Goal: Communication & Community: Share content

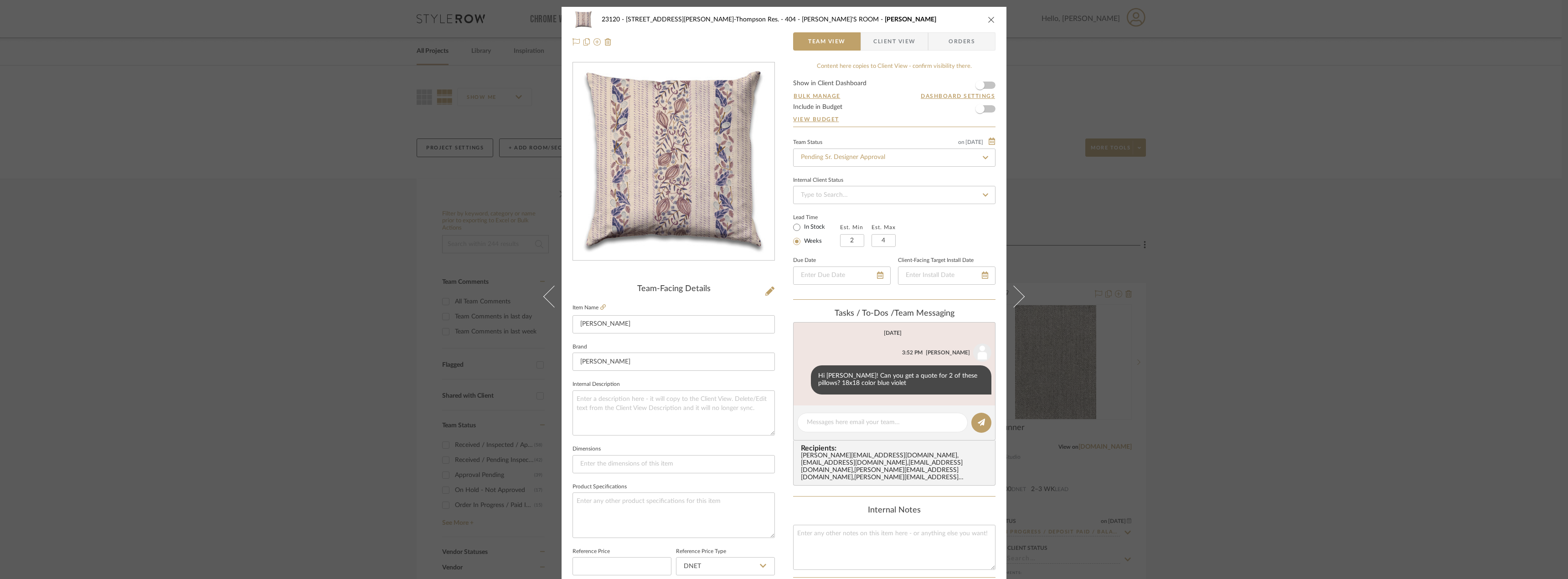
click at [886, 29] on div "23120 - 239 Dean St, Unwin-Thompson Res. 404 - ANNABELLE'S ROOM Lawrence Pillow…" at bounding box center [783, 30] width 445 height 48
click at [886, 36] on span "Client View" at bounding box center [894, 41] width 42 height 18
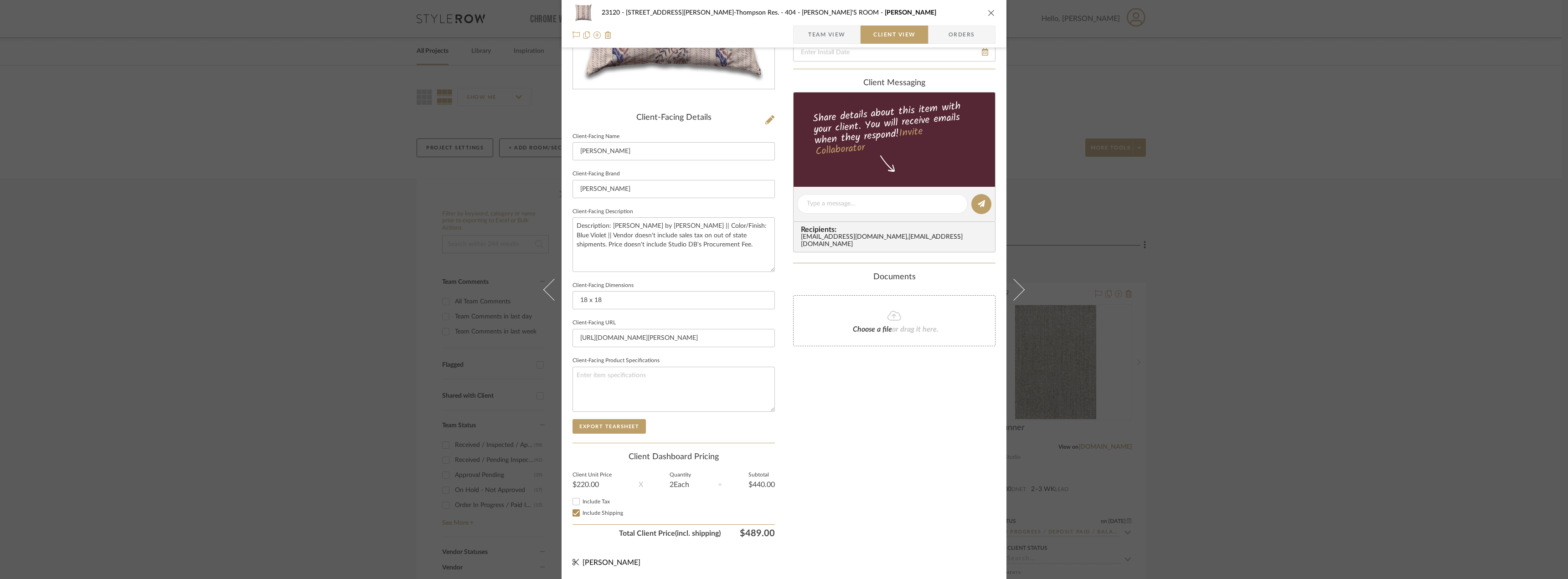
scroll to position [126, 0]
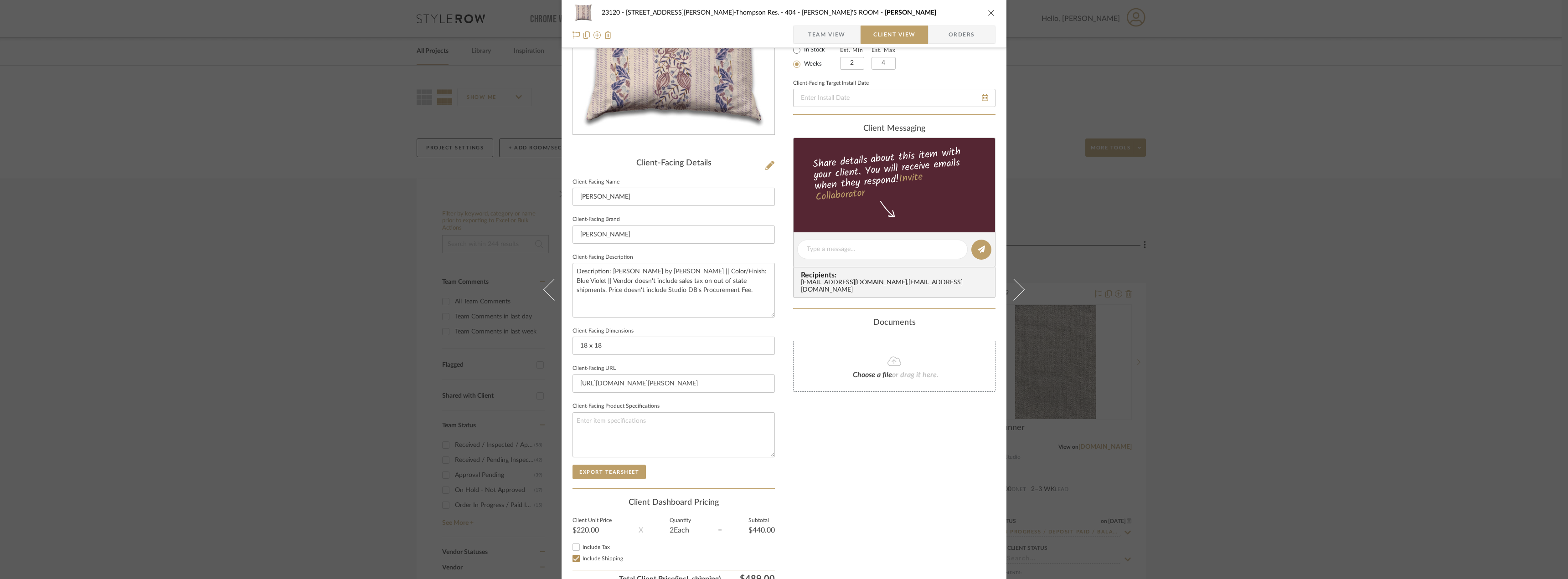
click at [587, 548] on span "Include Tax" at bounding box center [596, 547] width 27 height 6
click at [582, 548] on input "Include Tax" at bounding box center [576, 547] width 11 height 11
checkbox input "false"
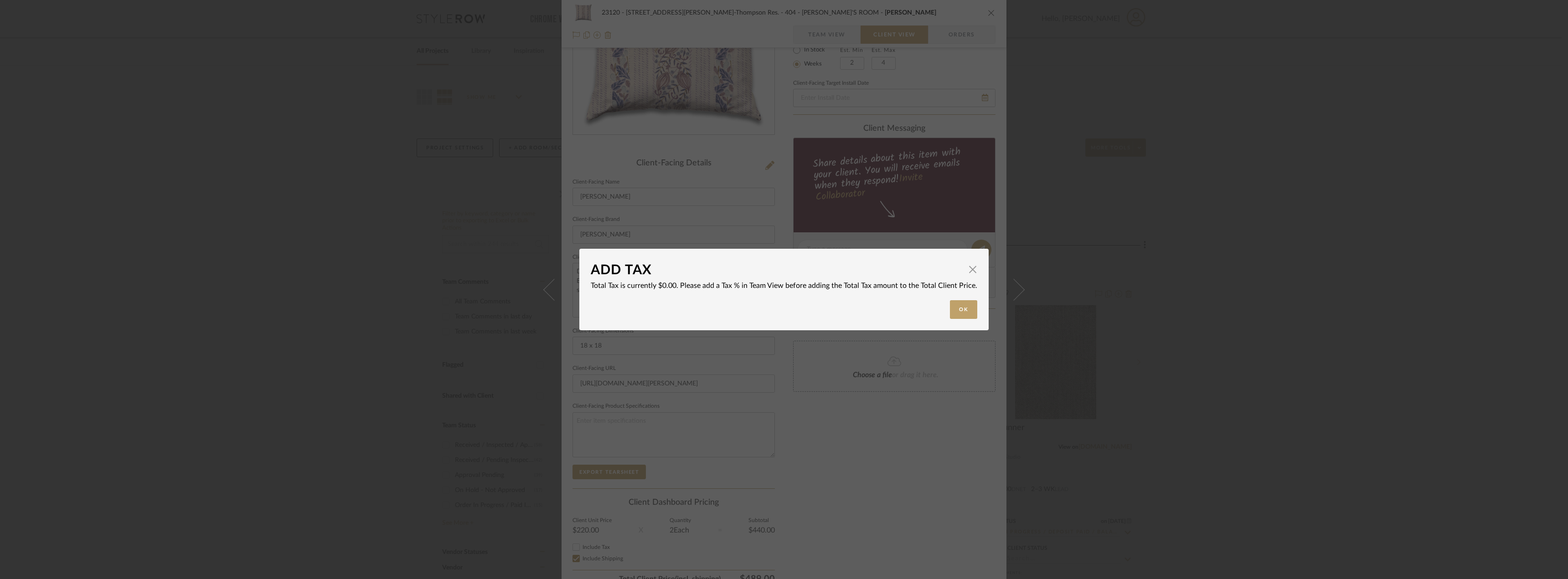
click at [854, 502] on div "ADD TAX × Total Tax is currently $0.00. Please add a Tax % in Team View before …" at bounding box center [784, 289] width 1568 height 579
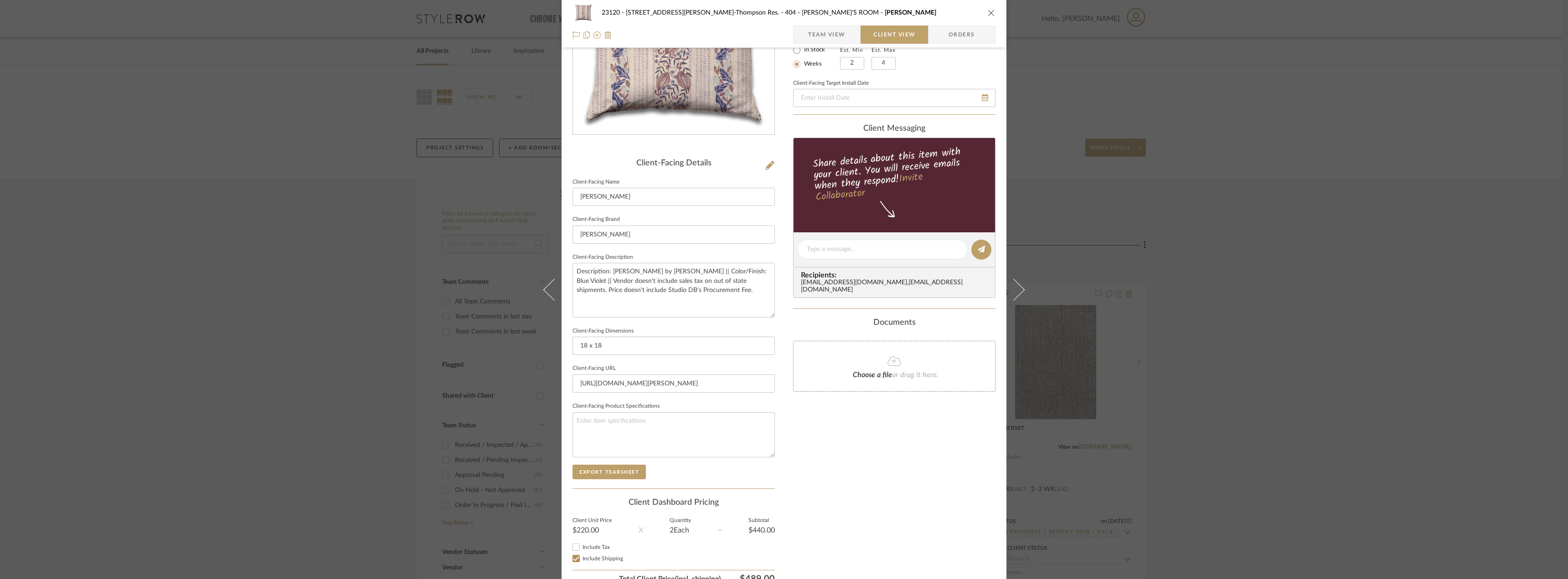
scroll to position [0, 0]
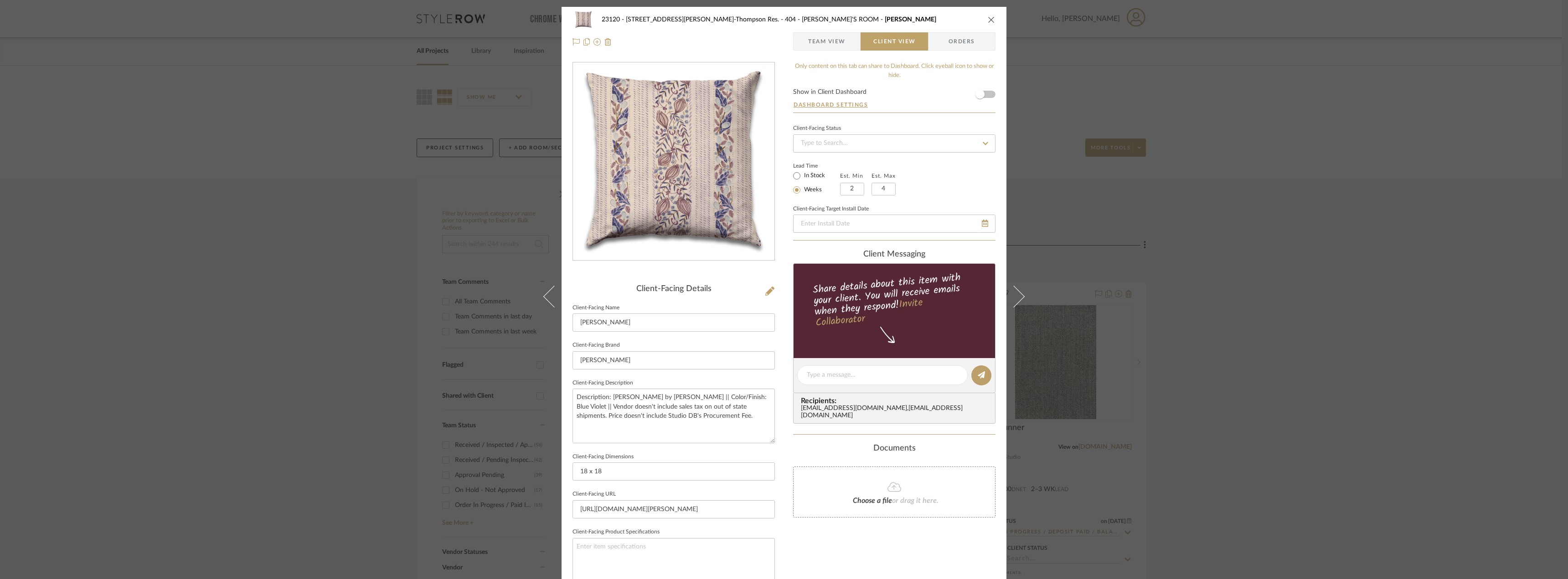
click at [986, 84] on div "Only content on this tab can share to Dashboard. Click eyeball icon to show or …" at bounding box center [894, 388] width 202 height 652
click at [984, 89] on span "button" at bounding box center [980, 94] width 20 height 20
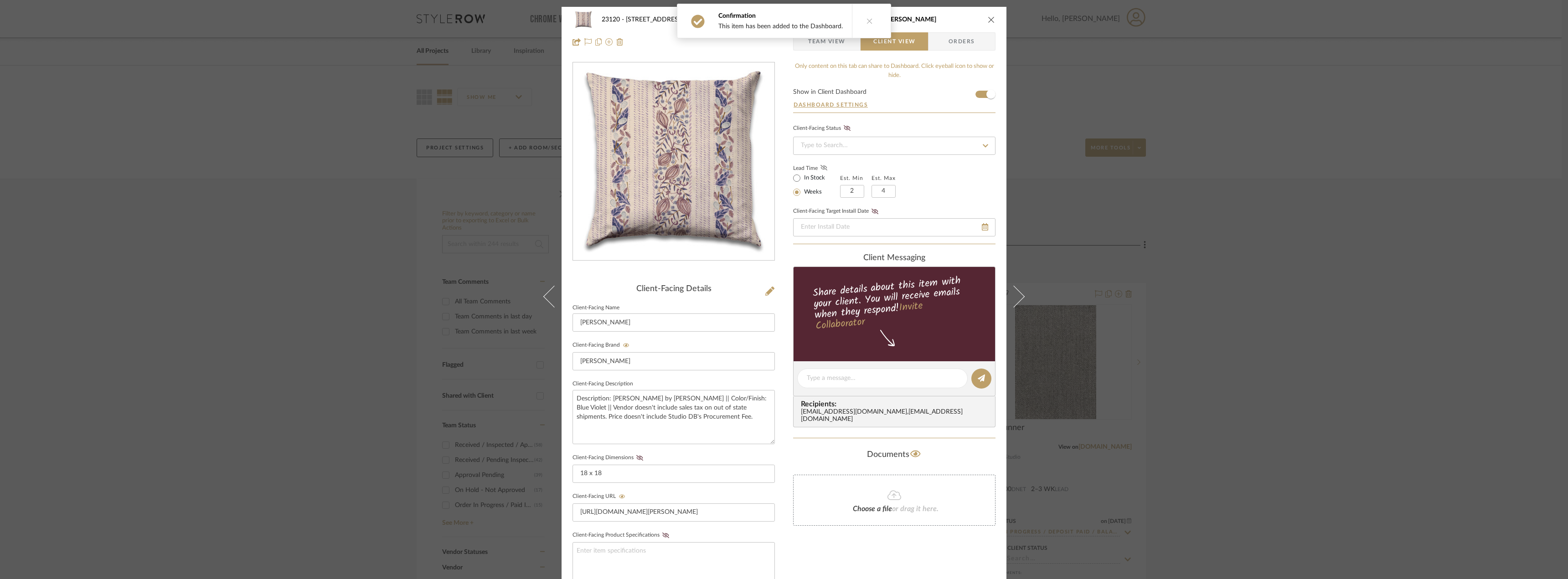
click at [826, 166] on label "Lead Time" at bounding box center [816, 168] width 47 height 8
click at [824, 166] on fa-icon at bounding box center [824, 168] width 11 height 8
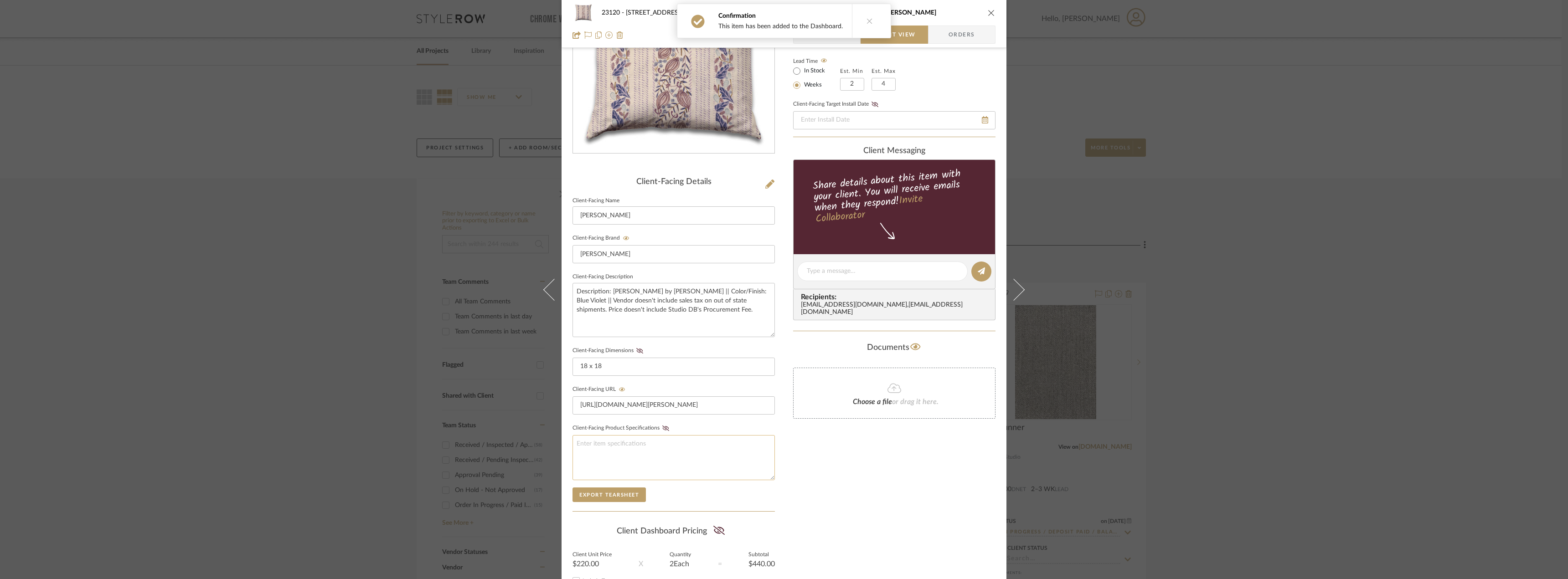
scroll to position [186, 0]
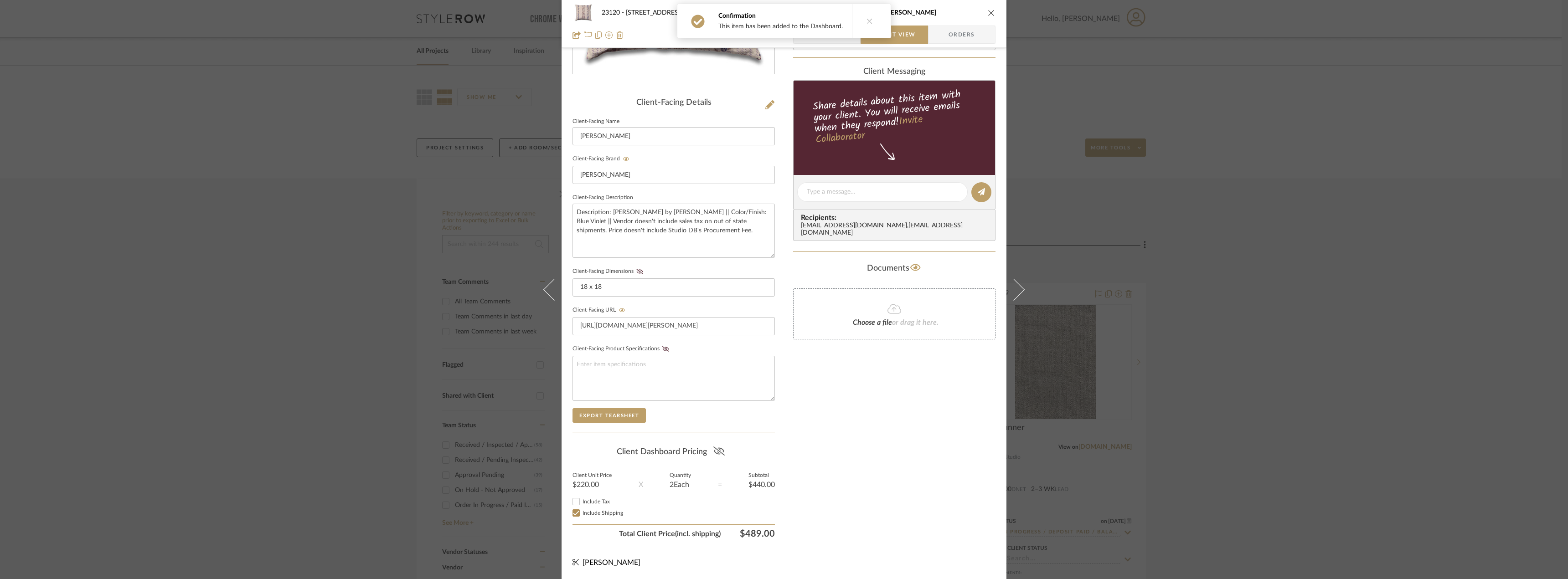
click at [716, 450] on icon at bounding box center [719, 451] width 11 height 9
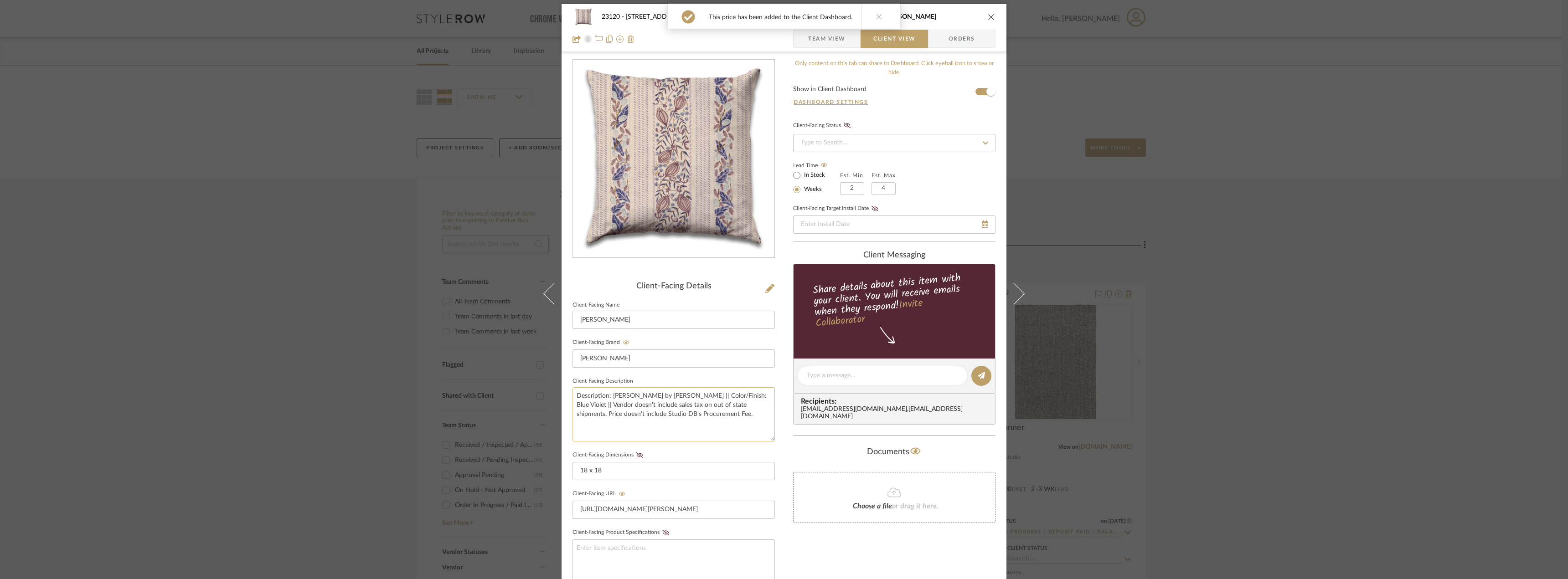
scroll to position [0, 0]
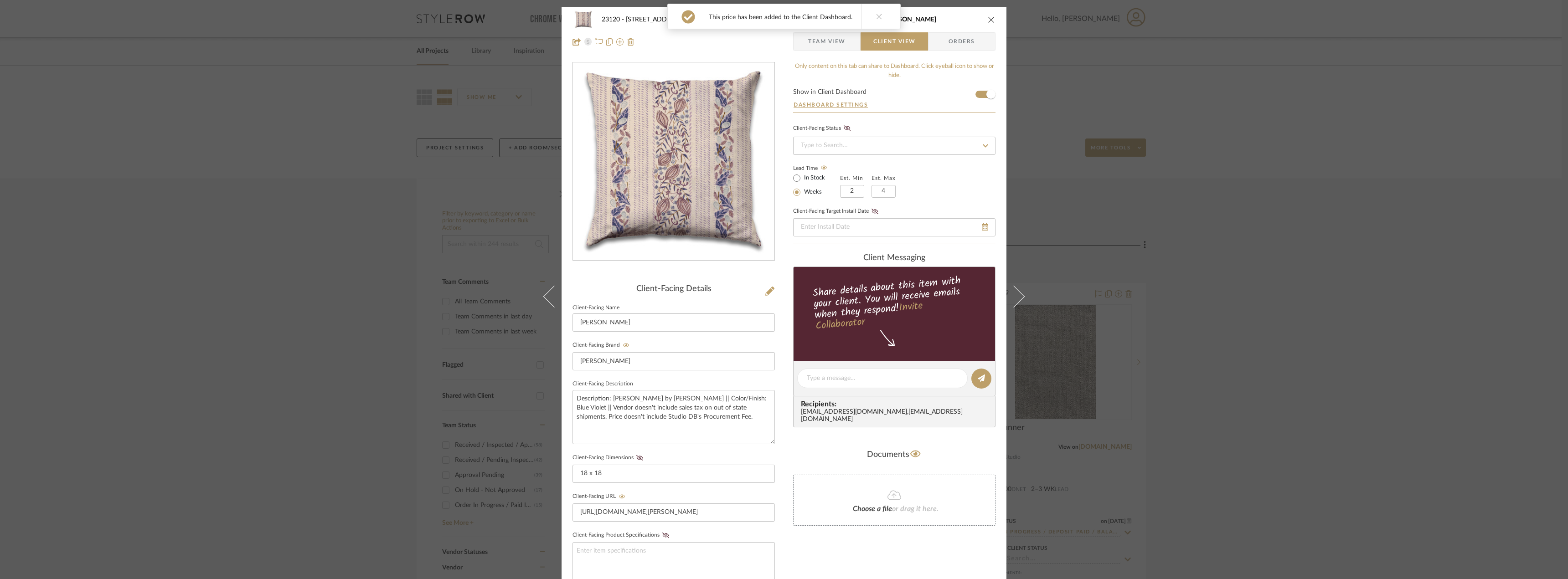
click at [635, 461] on fieldset "Client-Facing Dimensions 18 x 18" at bounding box center [674, 467] width 202 height 32
click at [637, 458] on icon at bounding box center [639, 458] width 7 height 6
drag, startPoint x: 814, startPoint y: 370, endPoint x: 816, endPoint y: 375, distance: 5.4
click at [816, 372] on div at bounding box center [882, 378] width 171 height 20
click at [816, 375] on textarea at bounding box center [882, 378] width 152 height 10
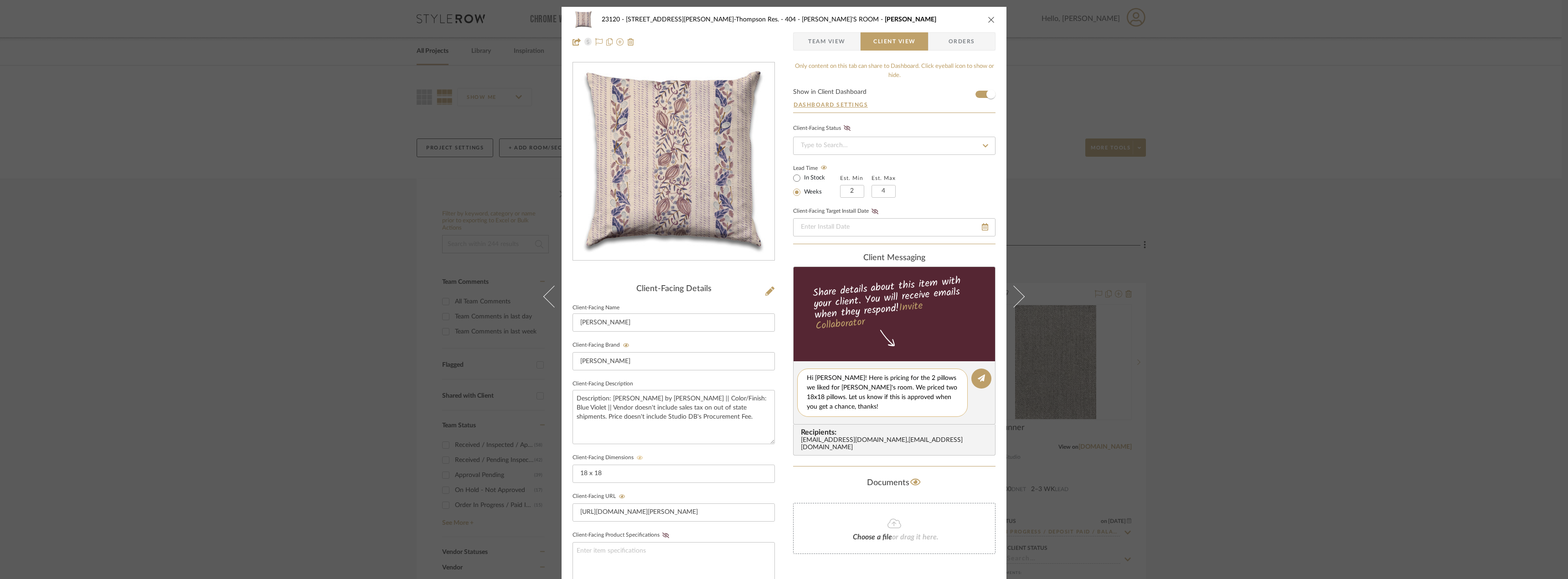
click at [911, 377] on textarea "Hi Stephanie! Here is pricing for the 2 pillows we liked for Anabelle's room. W…" at bounding box center [882, 393] width 152 height 38
click at [905, 400] on textarea "Hi Stephanie! Here is pricing for the pillows we liked for Anabelle's room. We …" at bounding box center [882, 393] width 152 height 38
click at [914, 401] on textarea "Hi Stephanie! Here is pricing for the pillows we liked for Anabelle's room. We …" at bounding box center [882, 393] width 152 height 38
click at [853, 408] on textarea "Hi Stephanie! Here is pricing for the pillows we liked for Anabelle's room. We …" at bounding box center [882, 393] width 152 height 38
click at [927, 404] on textarea "Hi Stephanie! Here is pricing for the pillows we liked for Anabelle's room. We …" at bounding box center [882, 393] width 152 height 38
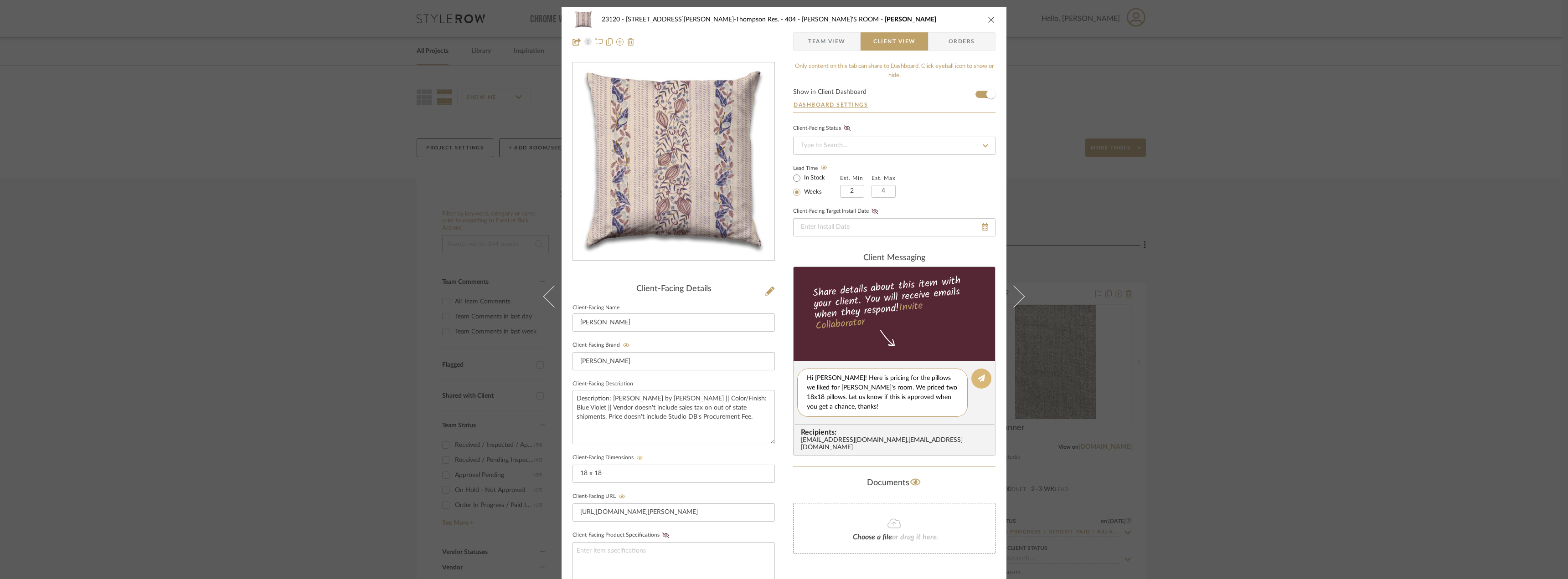
type textarea "Hi Stephanie! Here is pricing for the pillows we liked for Anabelle's room. We …"
click at [979, 380] on icon at bounding box center [981, 378] width 7 height 7
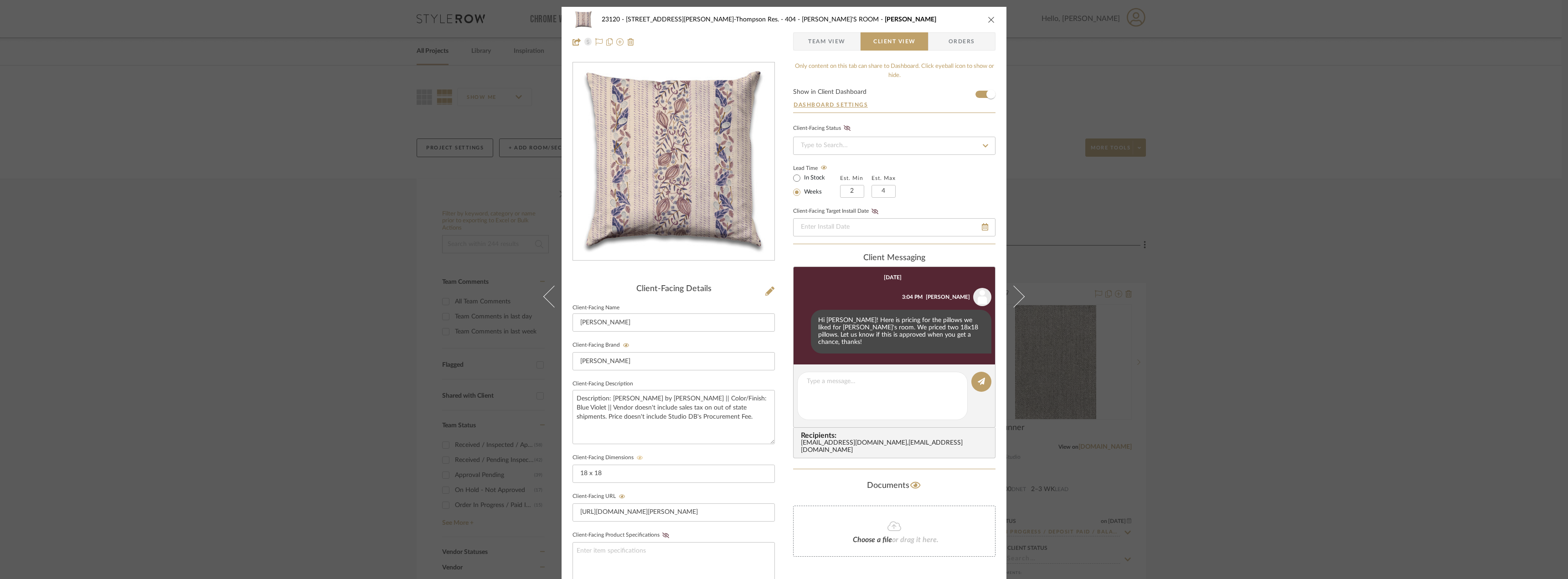
click at [1239, 340] on div "23120 - 239 Dean St, Unwin-Thompson Res. 404 - ANNABELLE'S ROOM Lawrence Pillow…" at bounding box center [784, 289] width 1568 height 579
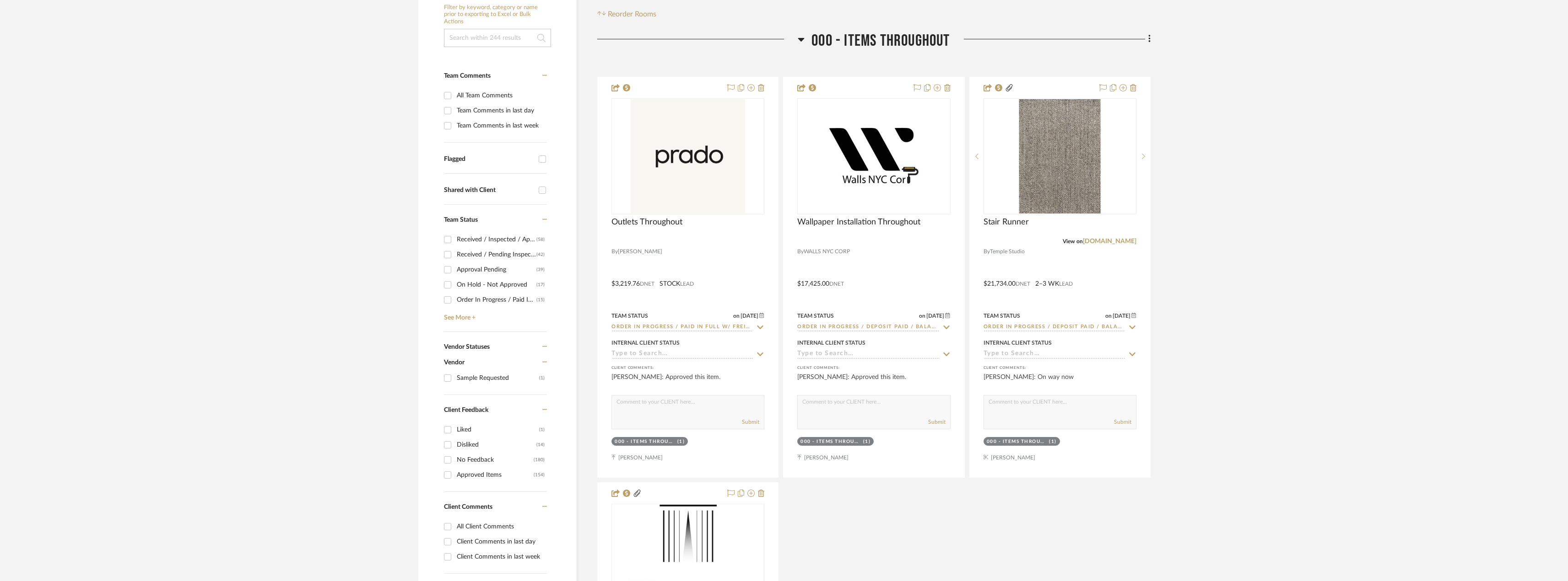
scroll to position [228, 0]
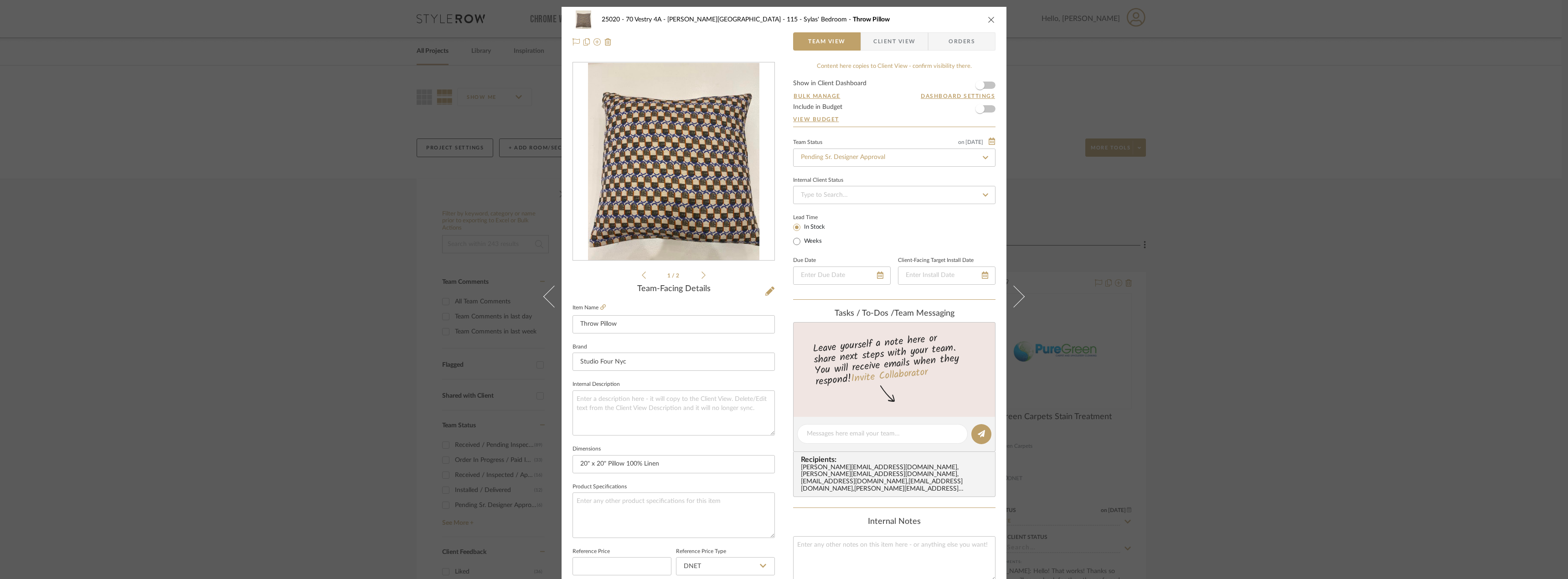
click at [903, 40] on span "Client View" at bounding box center [894, 41] width 42 height 18
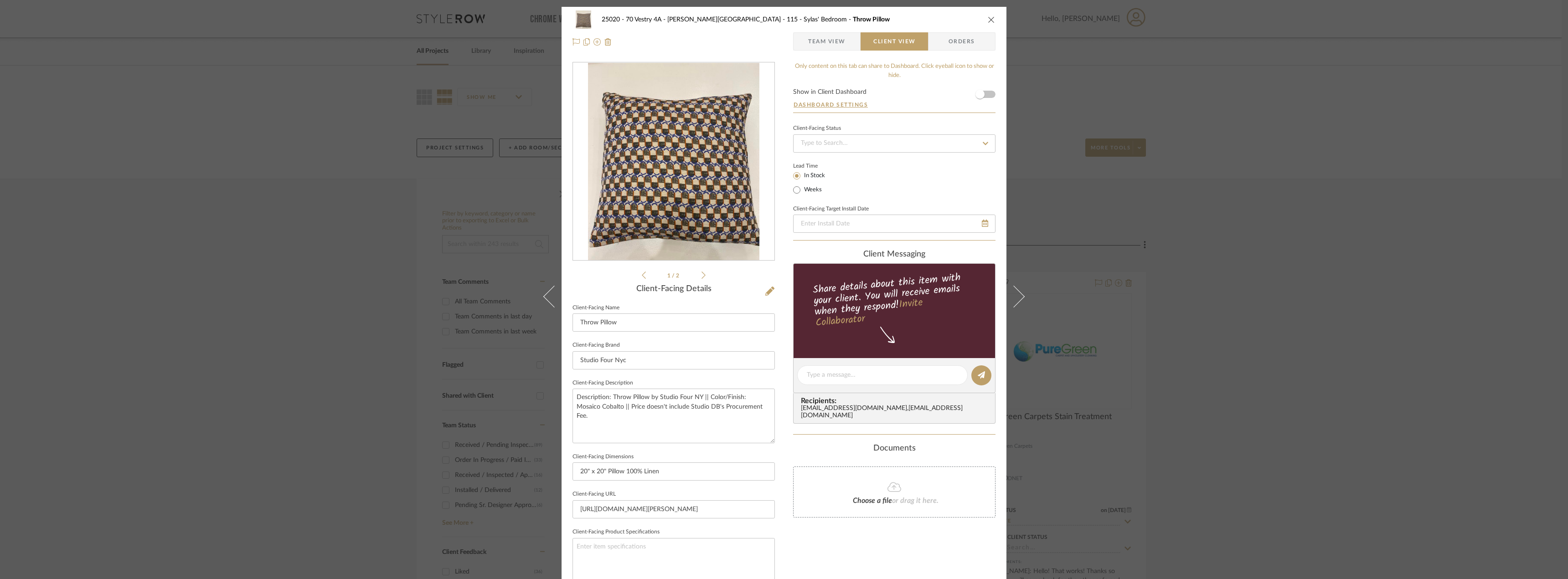
click at [841, 40] on span "Team View" at bounding box center [826, 41] width 37 height 18
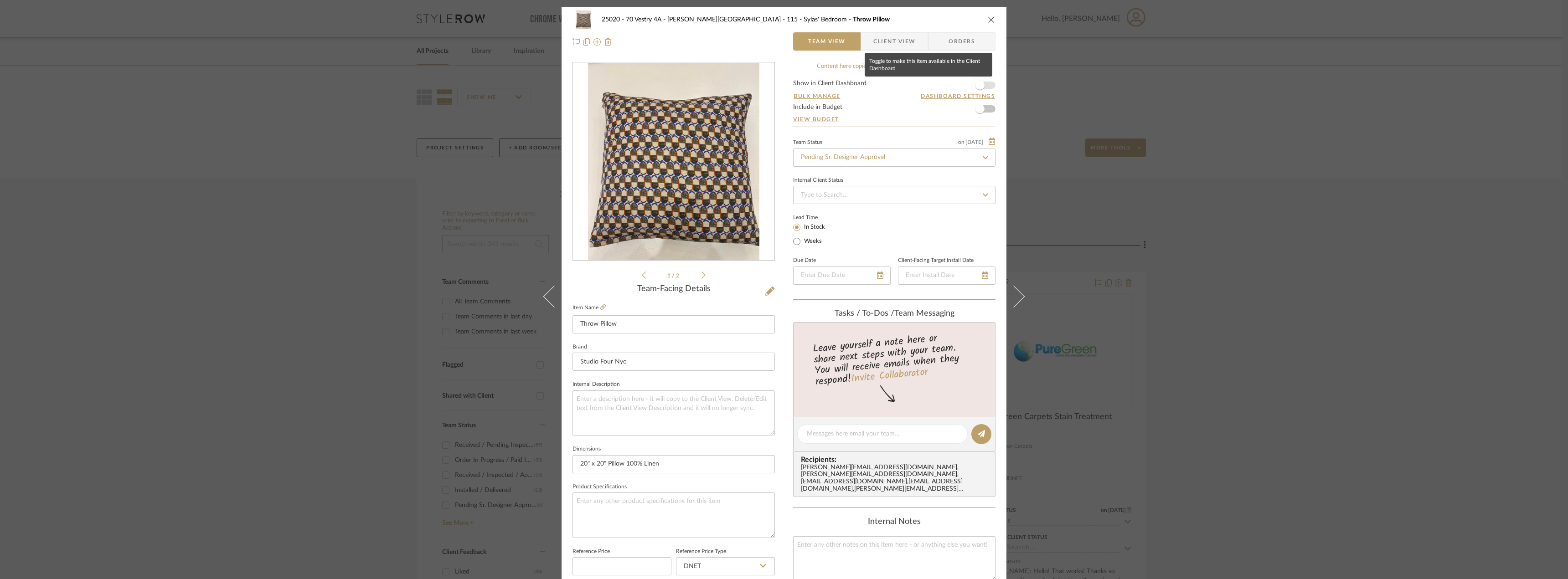
click at [984, 83] on span "button" at bounding box center [980, 86] width 20 height 20
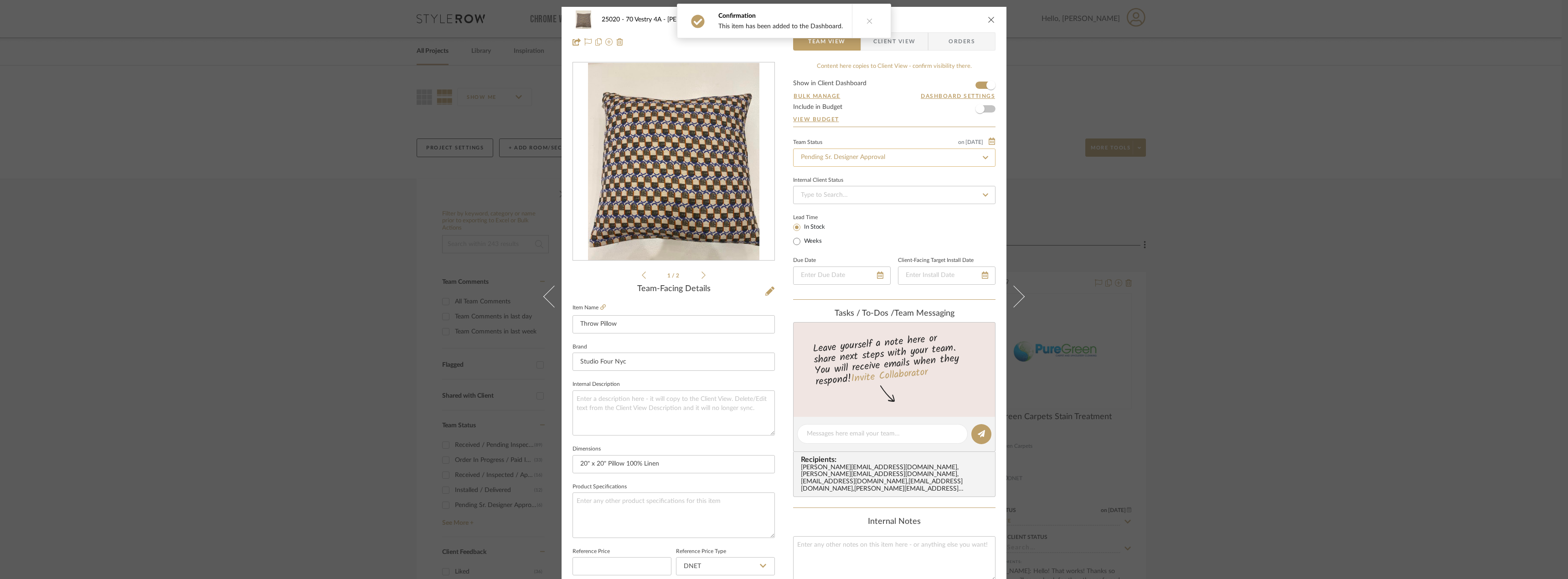
click at [877, 153] on input "Pending Sr. Designer Approval" at bounding box center [894, 157] width 202 height 18
click at [856, 203] on div "Approval Pending" at bounding box center [891, 205] width 202 height 23
type input "Approval Pending"
click at [863, 28] on button at bounding box center [869, 20] width 35 height 34
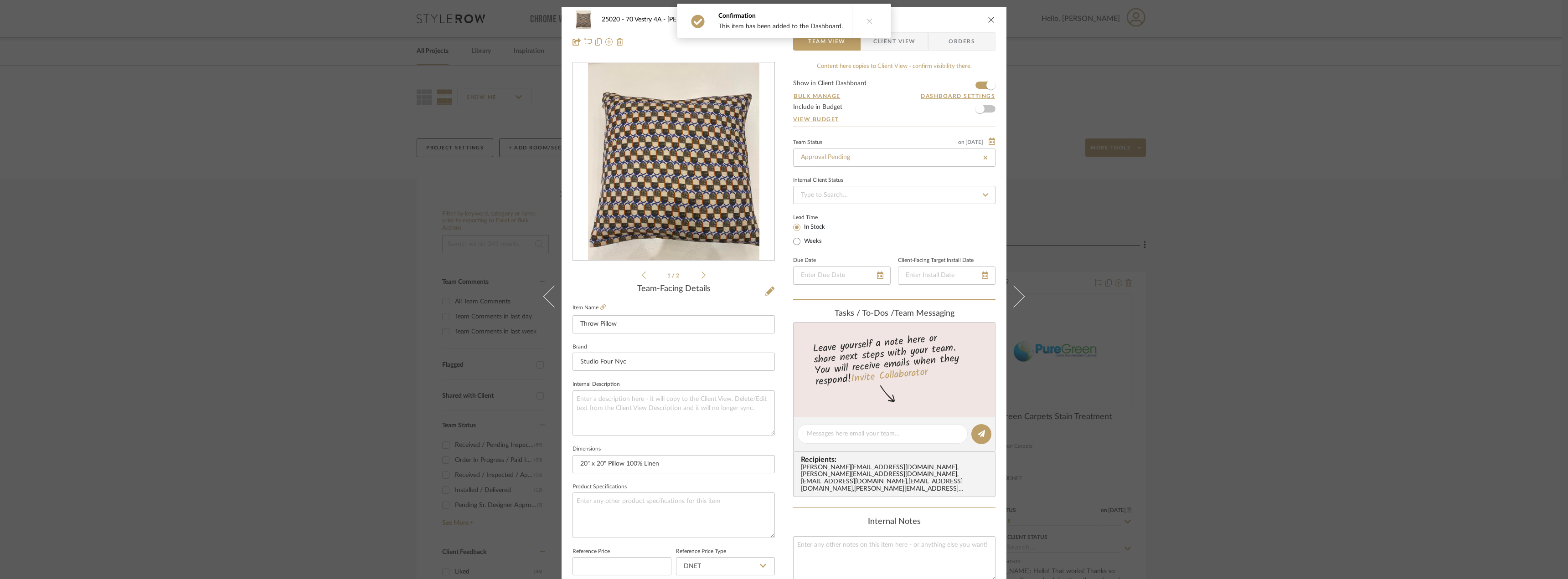
click at [880, 51] on div "25020 - 70 Vestry 4A - Grant-Stanleigh 115 - Sylas' Bedroom Throw Pillow Team V…" at bounding box center [783, 30] width 445 height 48
click at [882, 42] on span "Client View" at bounding box center [894, 41] width 42 height 18
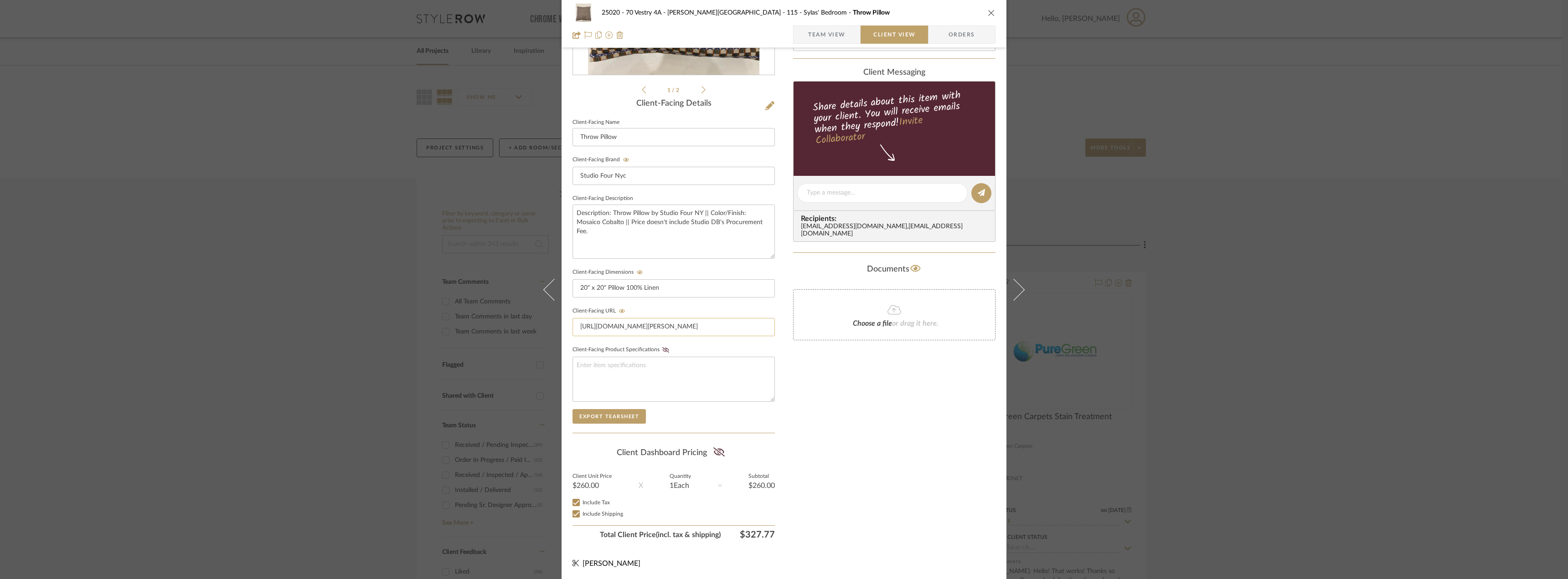
scroll to position [186, 0]
click at [715, 442] on summary-project-share-button at bounding box center [719, 452] width 24 height 21
click at [719, 451] on icon at bounding box center [719, 451] width 11 height 9
click at [883, 461] on div "Only content on this tab can share to Dashboard. Click eyeball icon to show or …" at bounding box center [894, 209] width 202 height 667
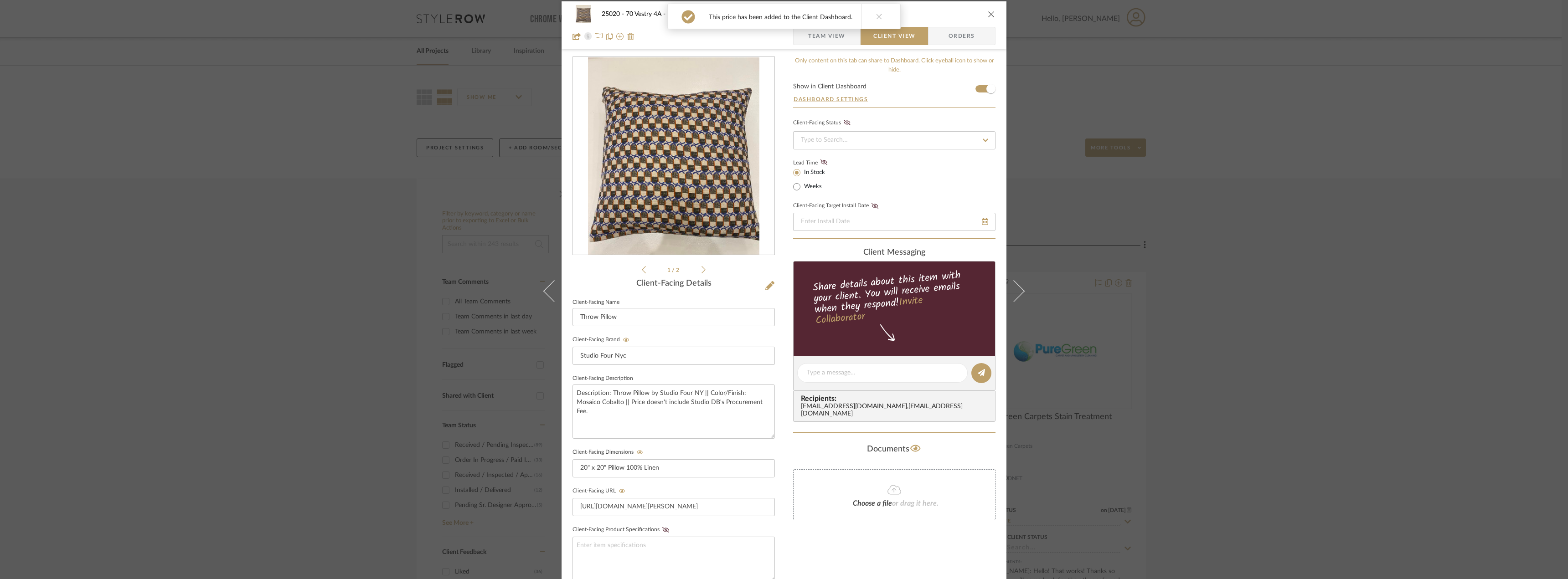
scroll to position [0, 0]
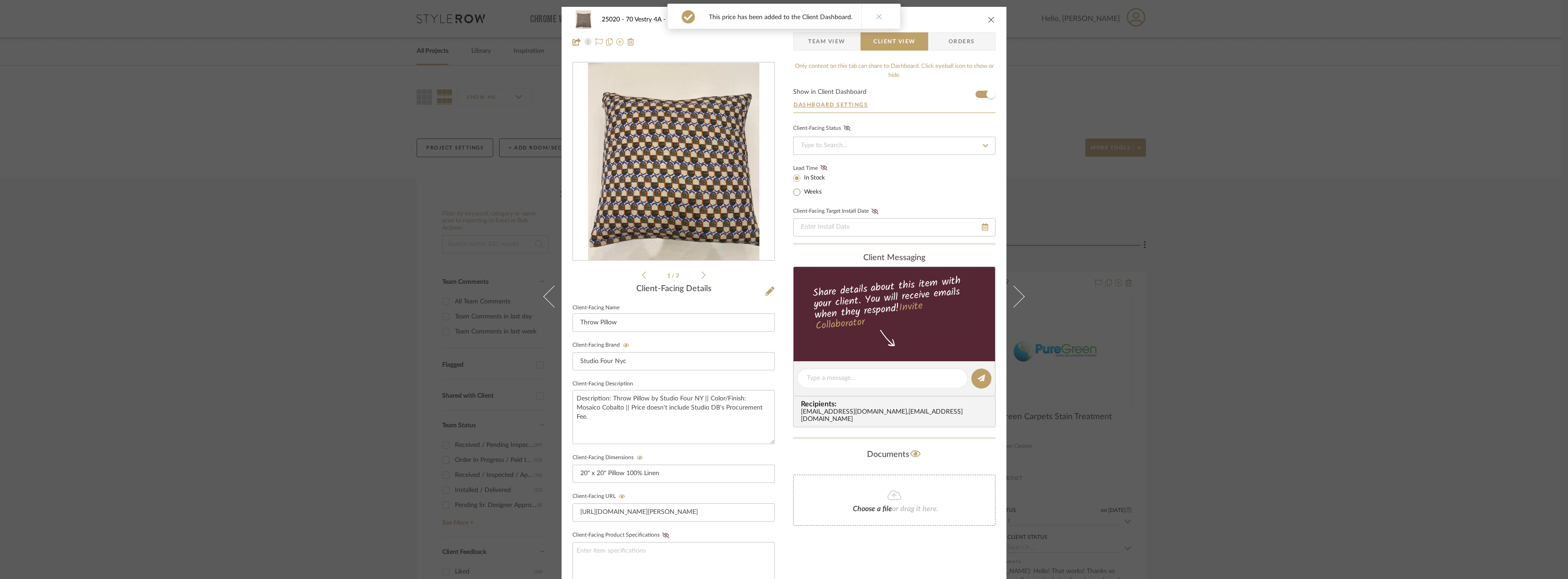
click at [845, 41] on span "Team View" at bounding box center [826, 41] width 67 height 18
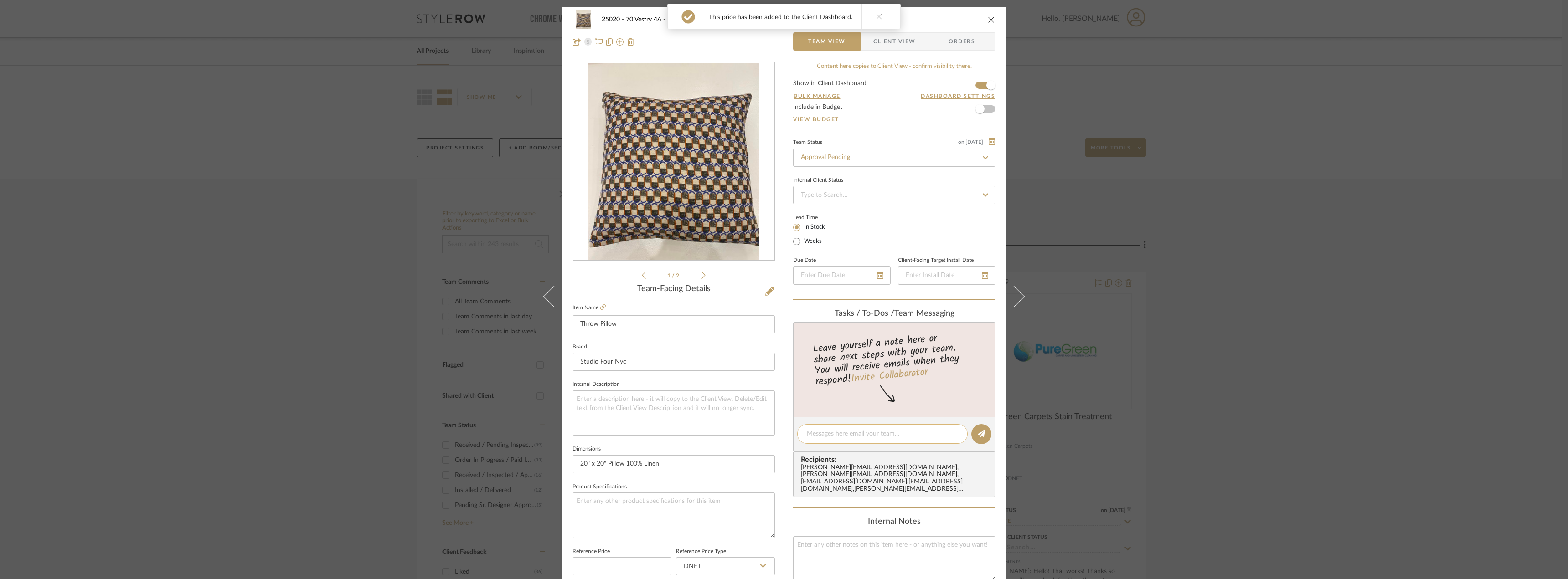
click at [838, 429] on div at bounding box center [882, 434] width 171 height 20
click at [838, 430] on textarea at bounding box center [882, 434] width 152 height 10
type textarea "Hi Emily! Here"
drag, startPoint x: 847, startPoint y: 432, endPoint x: 800, endPoint y: 433, distance: 47.0
click at [800, 433] on div "Hi Emily! Here" at bounding box center [882, 434] width 171 height 20
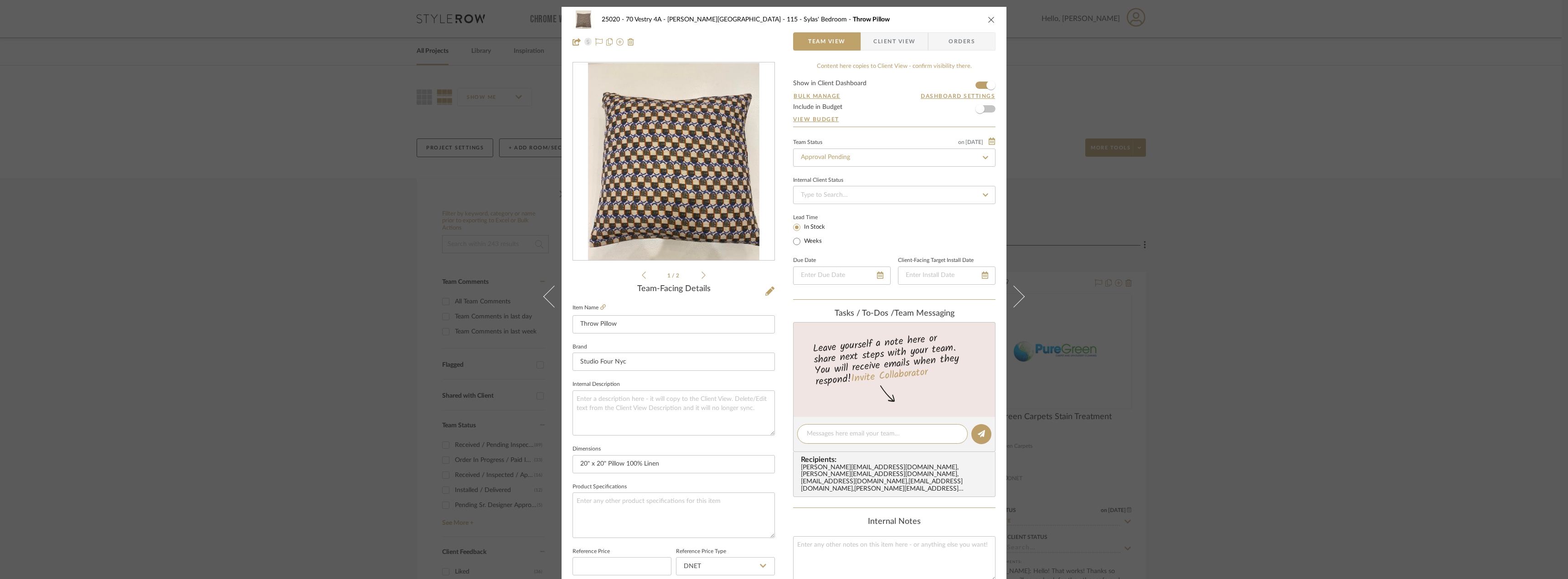
click at [880, 48] on span "Client View" at bounding box center [894, 41] width 42 height 18
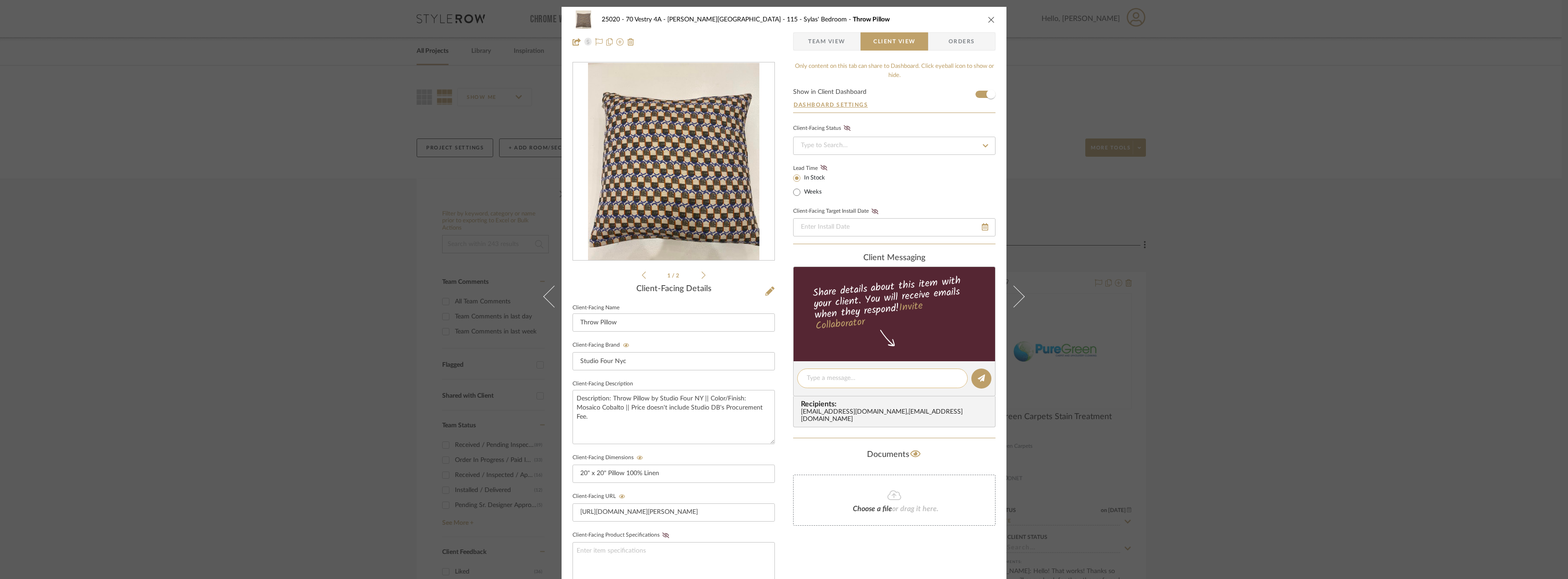
click at [819, 380] on textarea at bounding box center [882, 378] width 152 height 10
type textarea "Hi Emily! Here is pricing for the pillow fabric we had been looking at for Syla…"
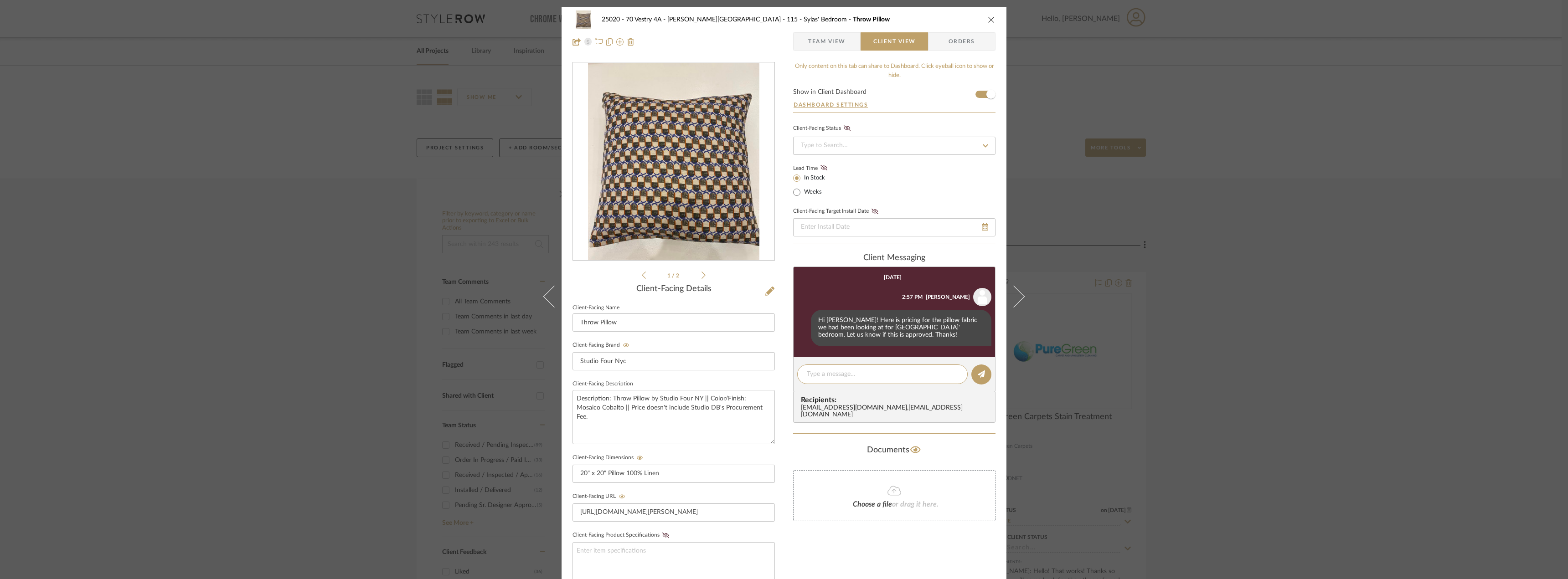
click at [1239, 313] on div "25020 - 70 Vestry 4A - Grant-Stanleigh 115 - Sylas' Bedroom Throw Pillow Team V…" at bounding box center [784, 289] width 1568 height 579
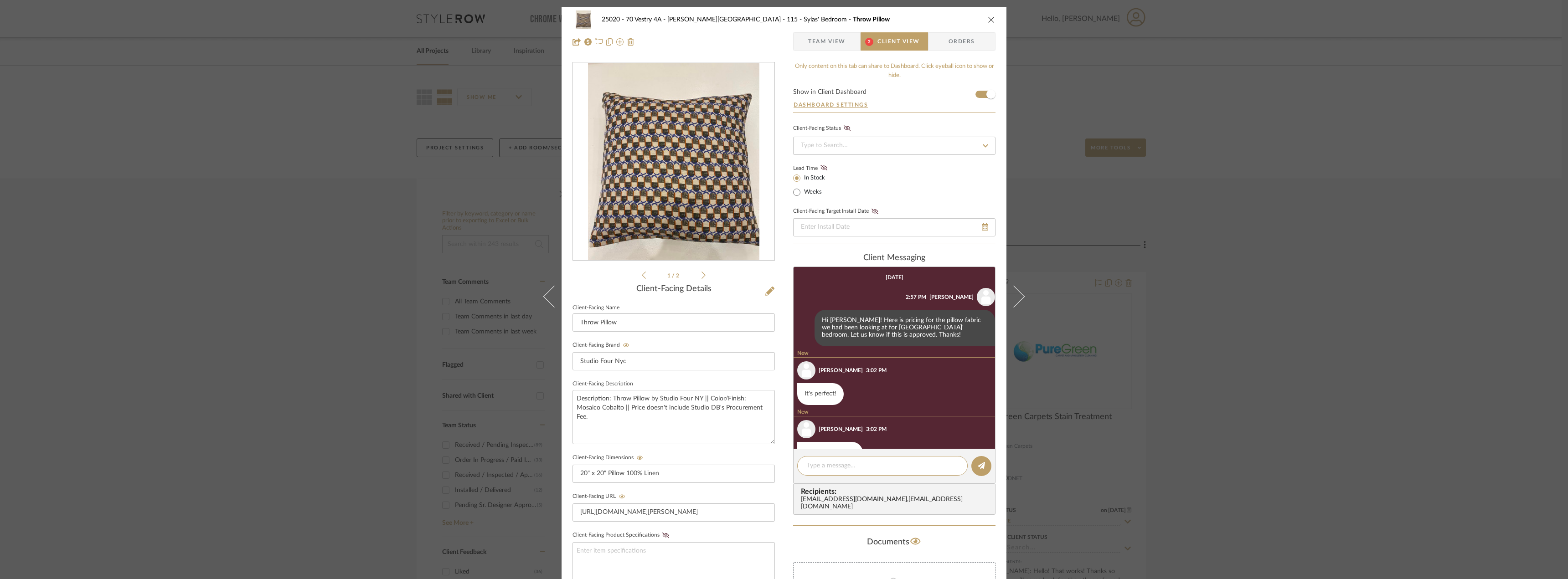
click at [819, 42] on span "Team View" at bounding box center [826, 41] width 37 height 18
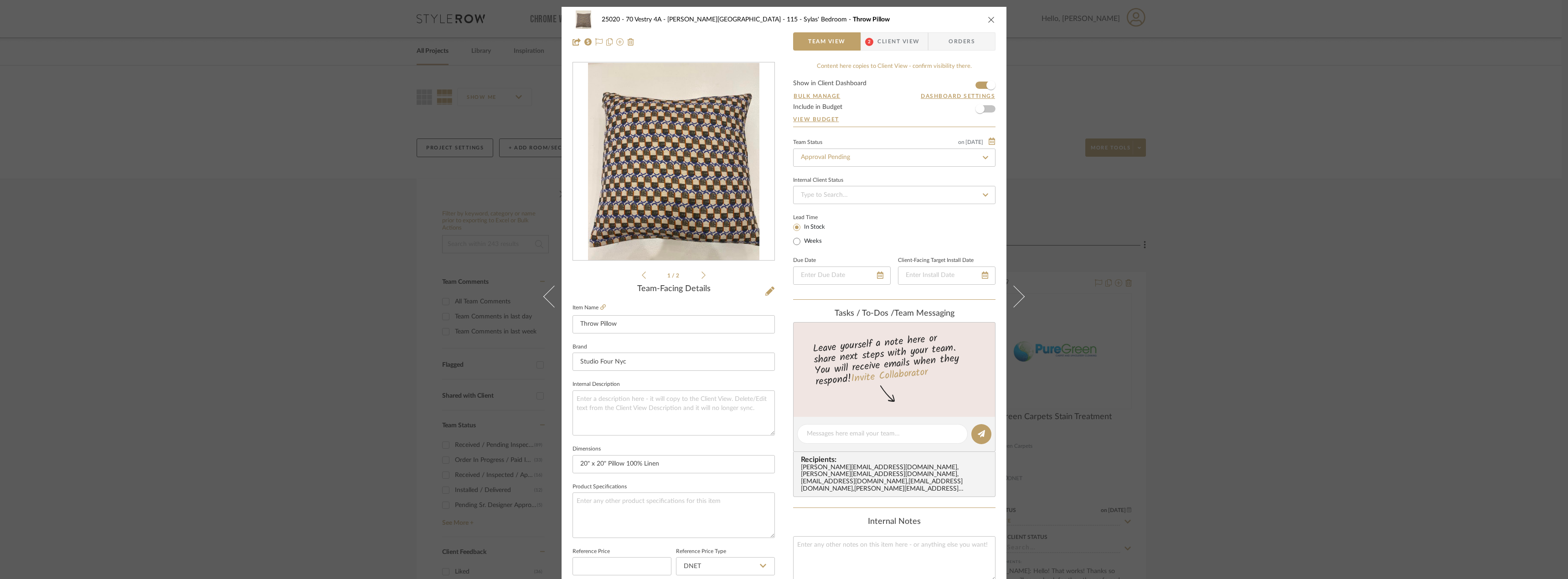
click at [884, 33] on span "Client View" at bounding box center [898, 41] width 42 height 18
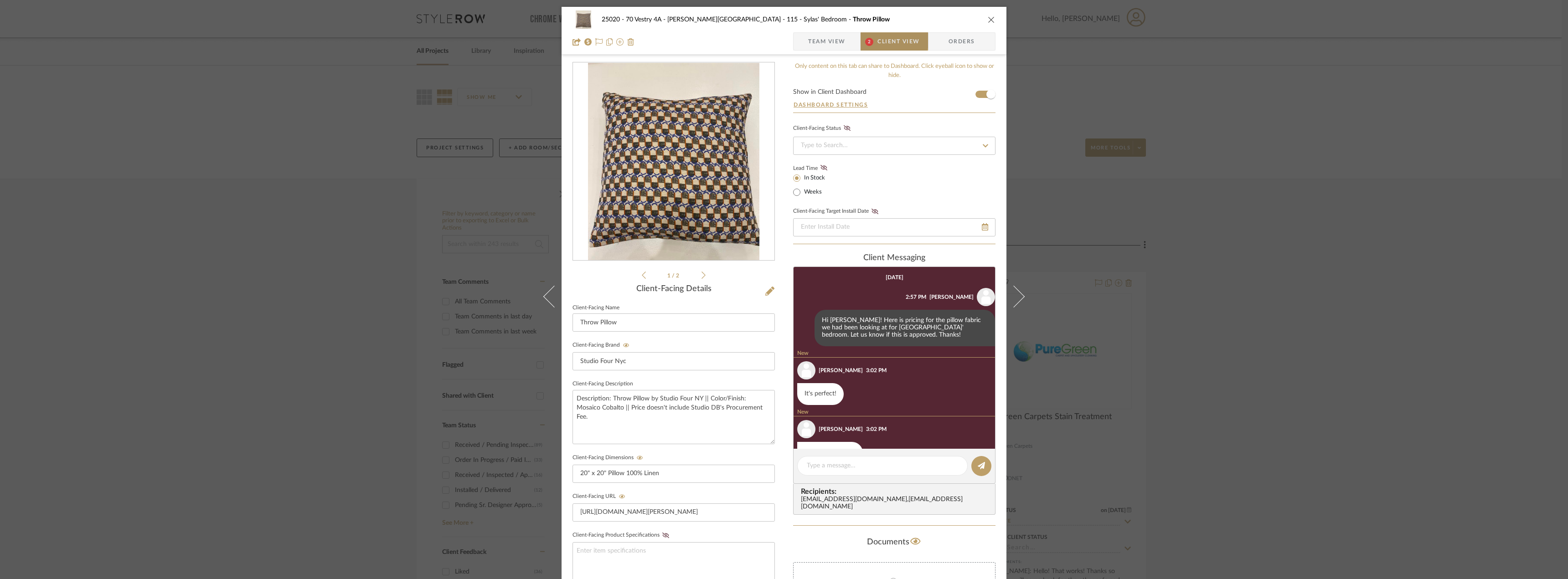
scroll to position [58, 0]
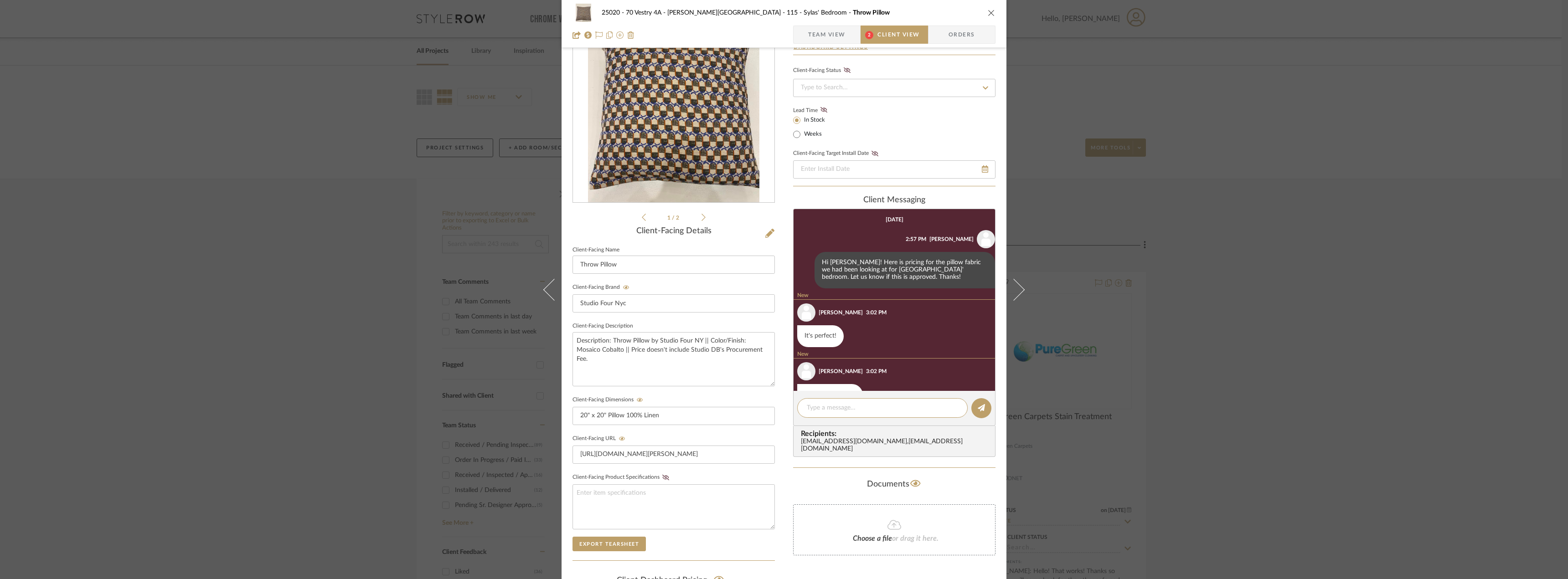
click at [817, 38] on span "Team View" at bounding box center [826, 34] width 37 height 18
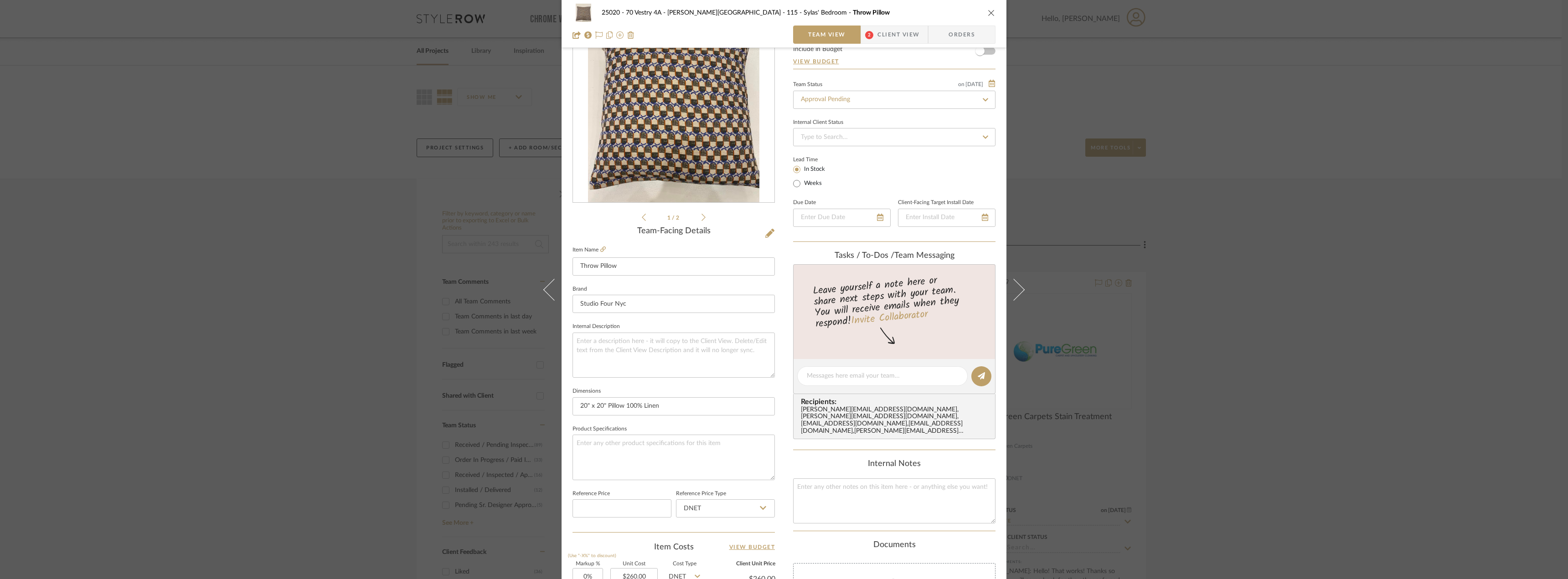
click at [884, 36] on span "Client View" at bounding box center [898, 34] width 42 height 18
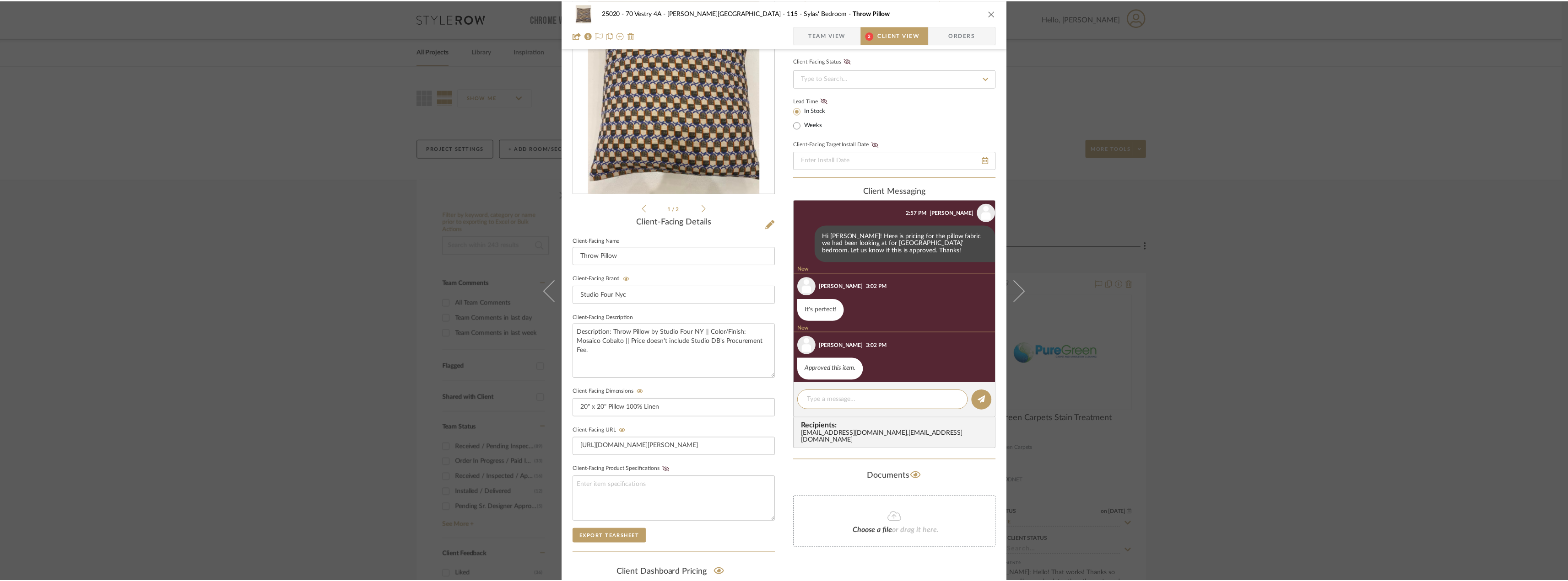
scroll to position [26, 0]
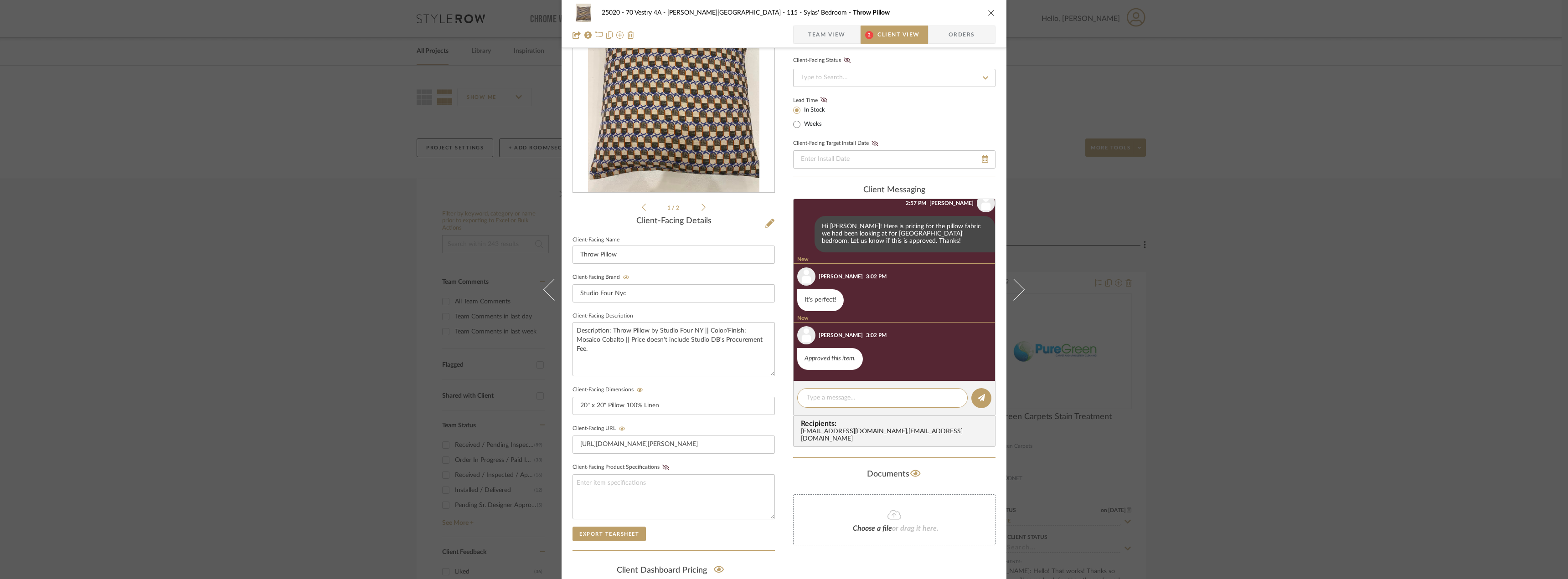
click at [837, 27] on span "Team View" at bounding box center [826, 34] width 37 height 18
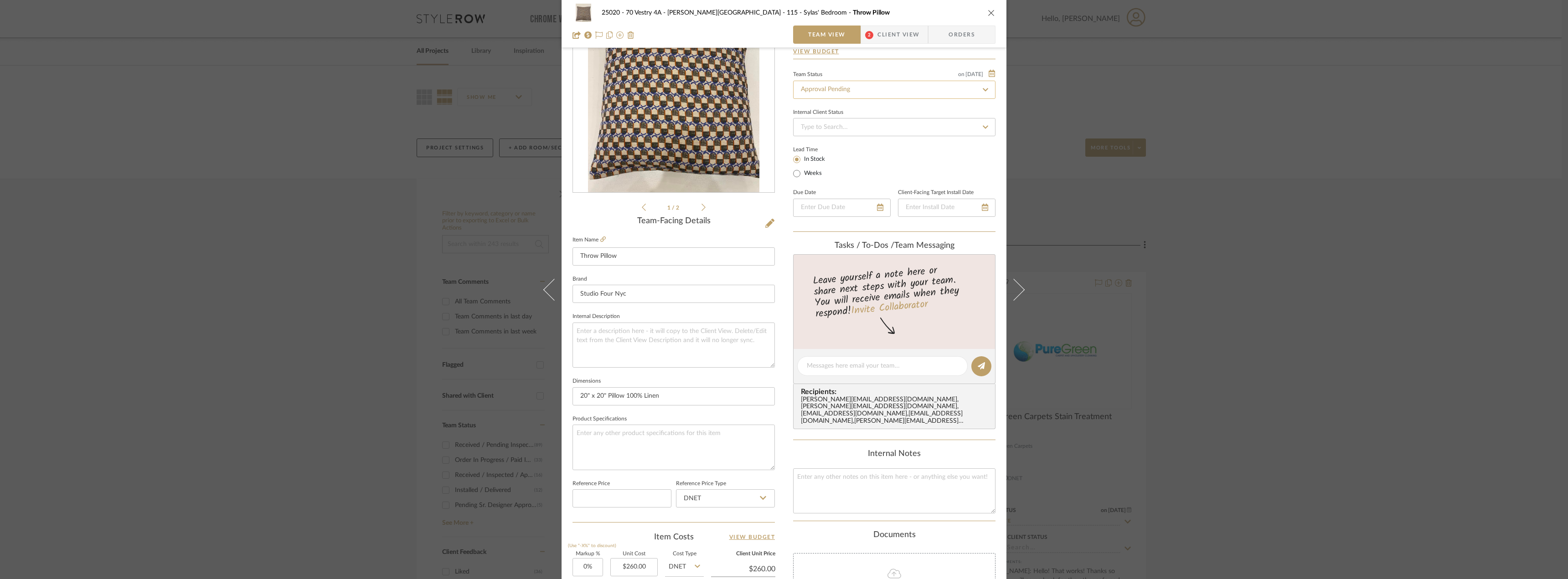
click at [825, 87] on input "Approval Pending" at bounding box center [894, 89] width 202 height 18
click at [834, 179] on div "Need to Order - Client Payment Received" at bounding box center [891, 184] width 202 height 23
type input "Need to Order - Client Payment Received"
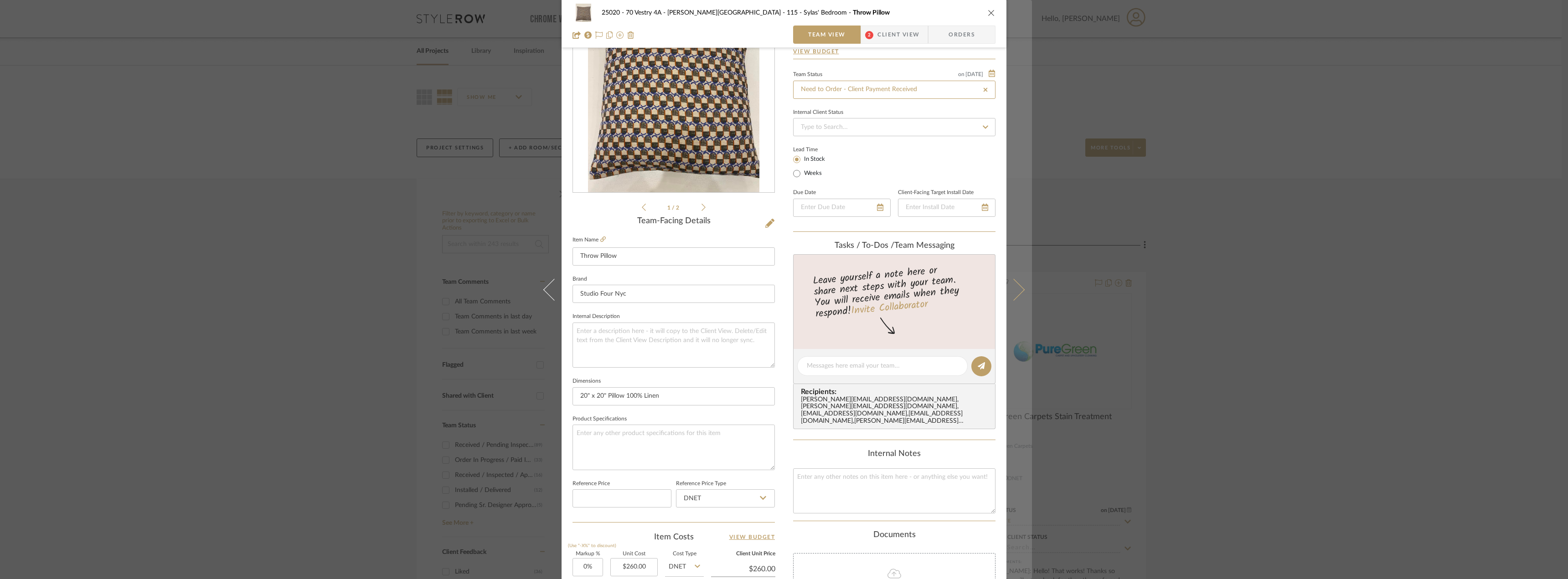
type input "Need to Order - Client Payment Received"
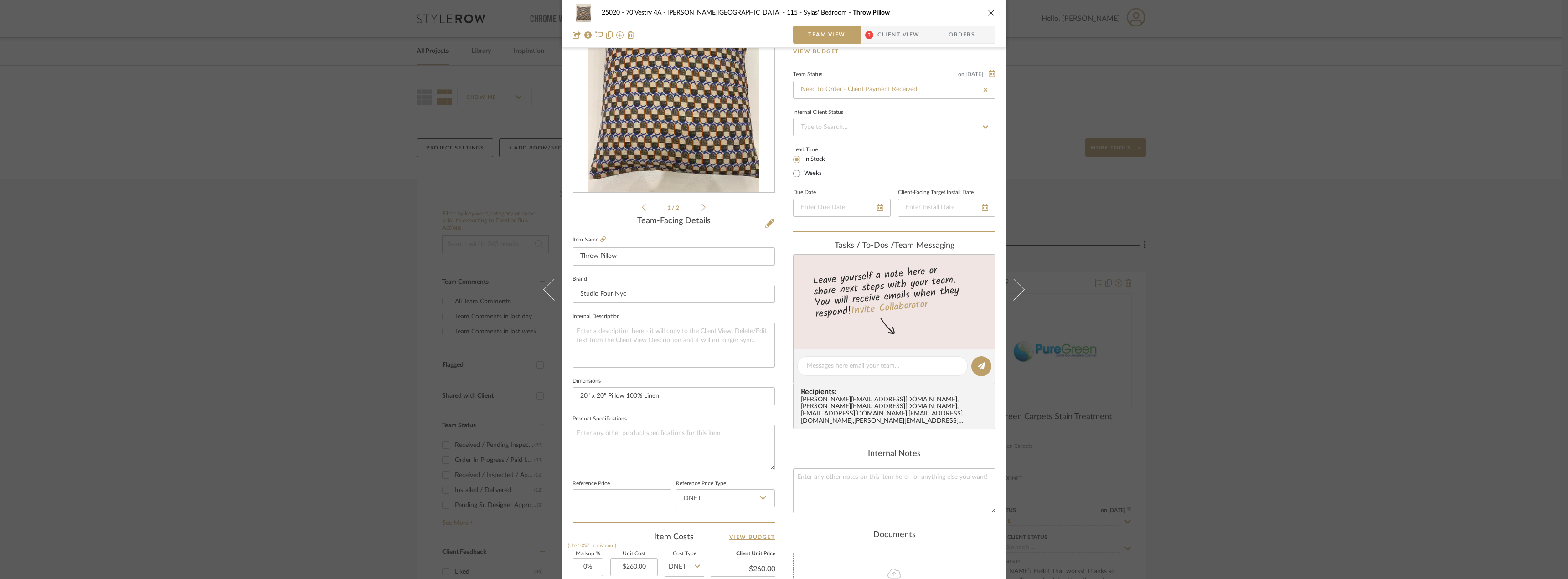
click at [988, 12] on icon "close" at bounding box center [991, 12] width 7 height 7
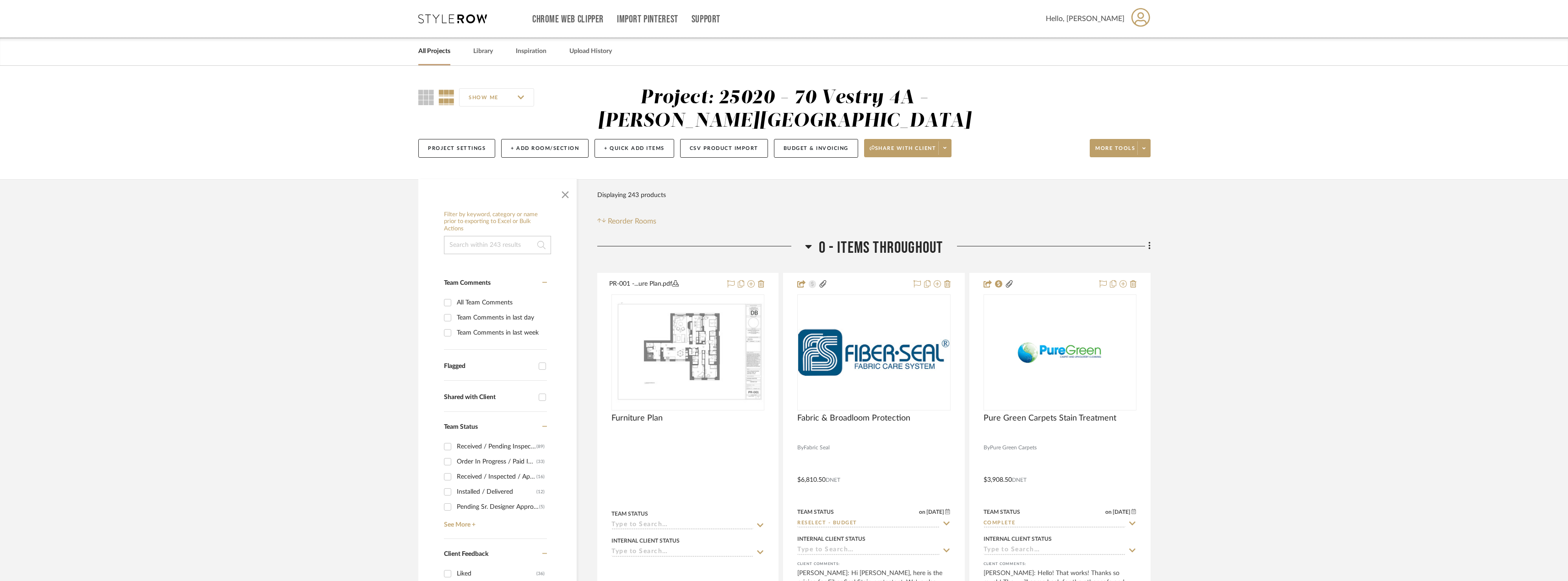
drag, startPoint x: 103, startPoint y: 146, endPoint x: 105, endPoint y: 138, distance: 8.2
click at [103, 145] on div "SHOW ME Project: 25020 - 70 Vestry 4A - [PERSON_NAME] Project Settings + Add Ro…" at bounding box center [784, 122] width 1568 height 113
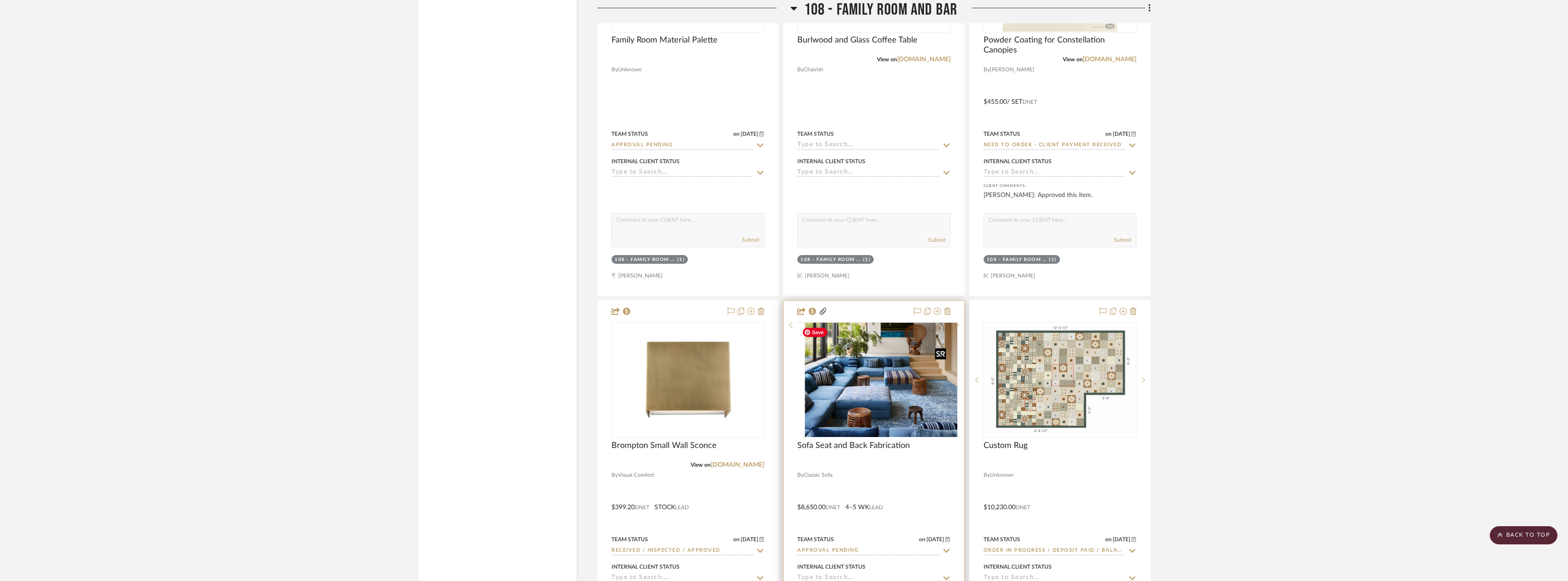
scroll to position [6814, 0]
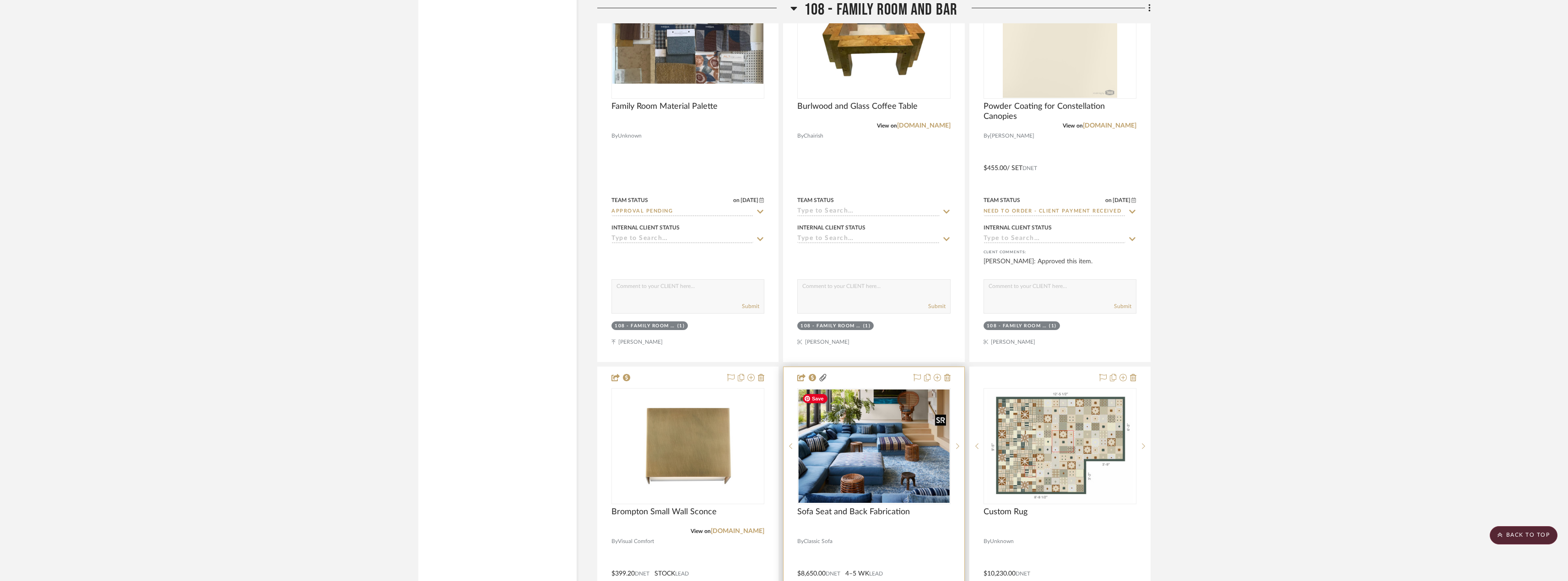
click at [0, 0] on img at bounding box center [0, 0] width 0 height 0
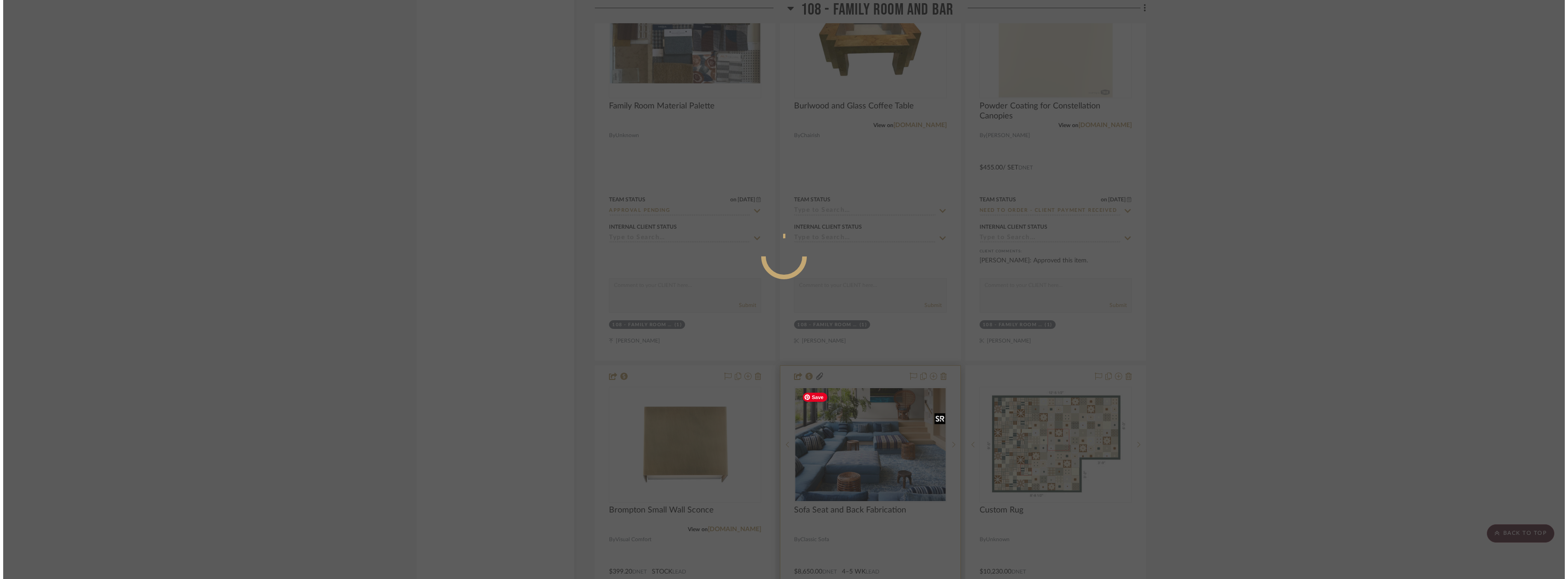
scroll to position [0, 0]
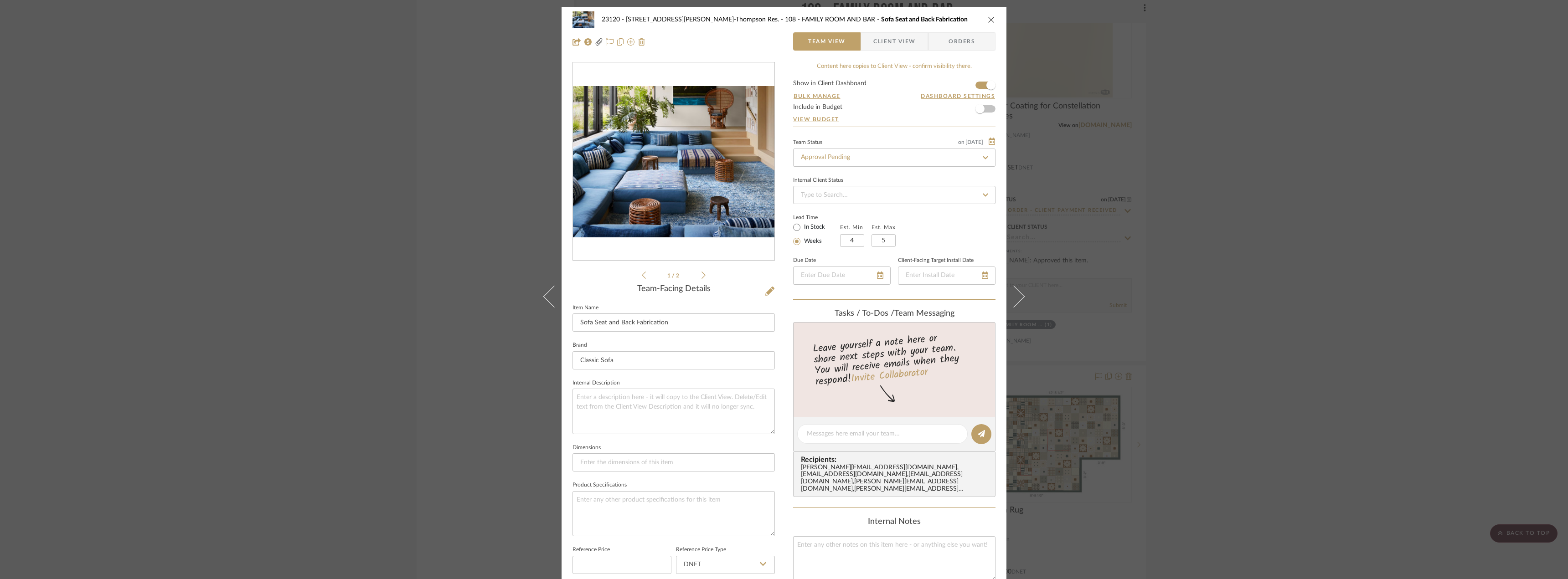
click at [905, 41] on span "Client View" at bounding box center [894, 41] width 42 height 18
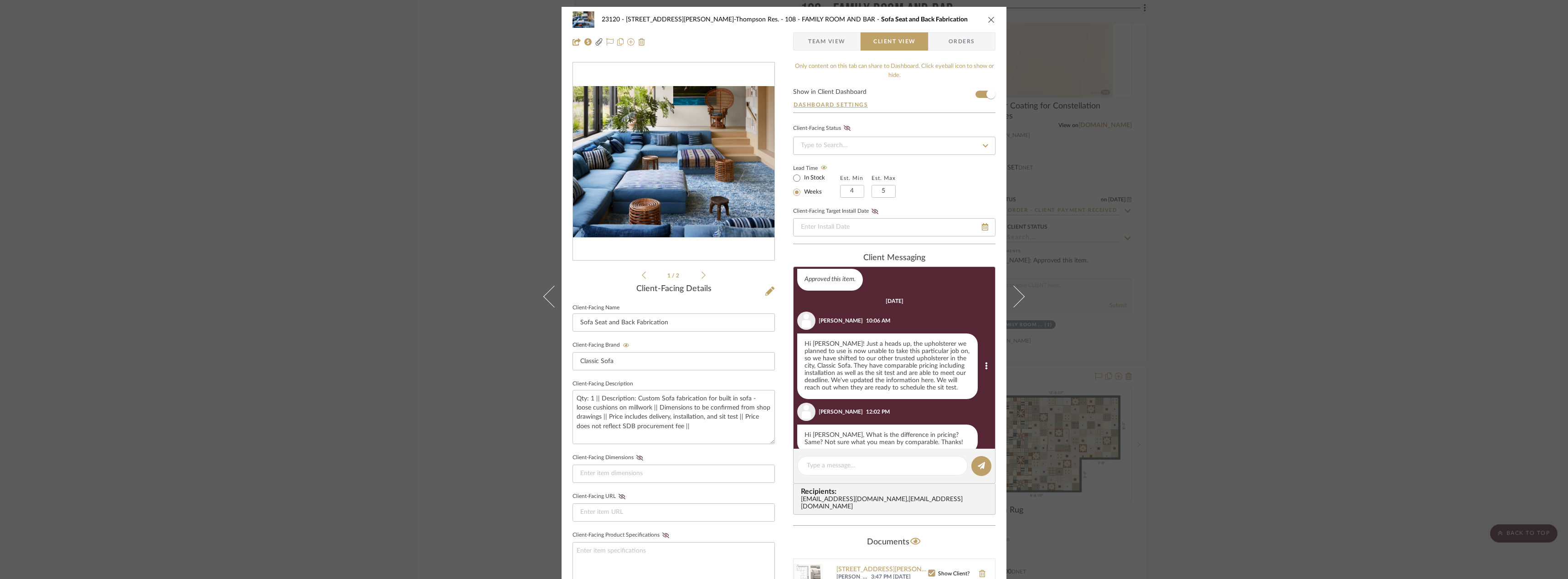
scroll to position [277, 0]
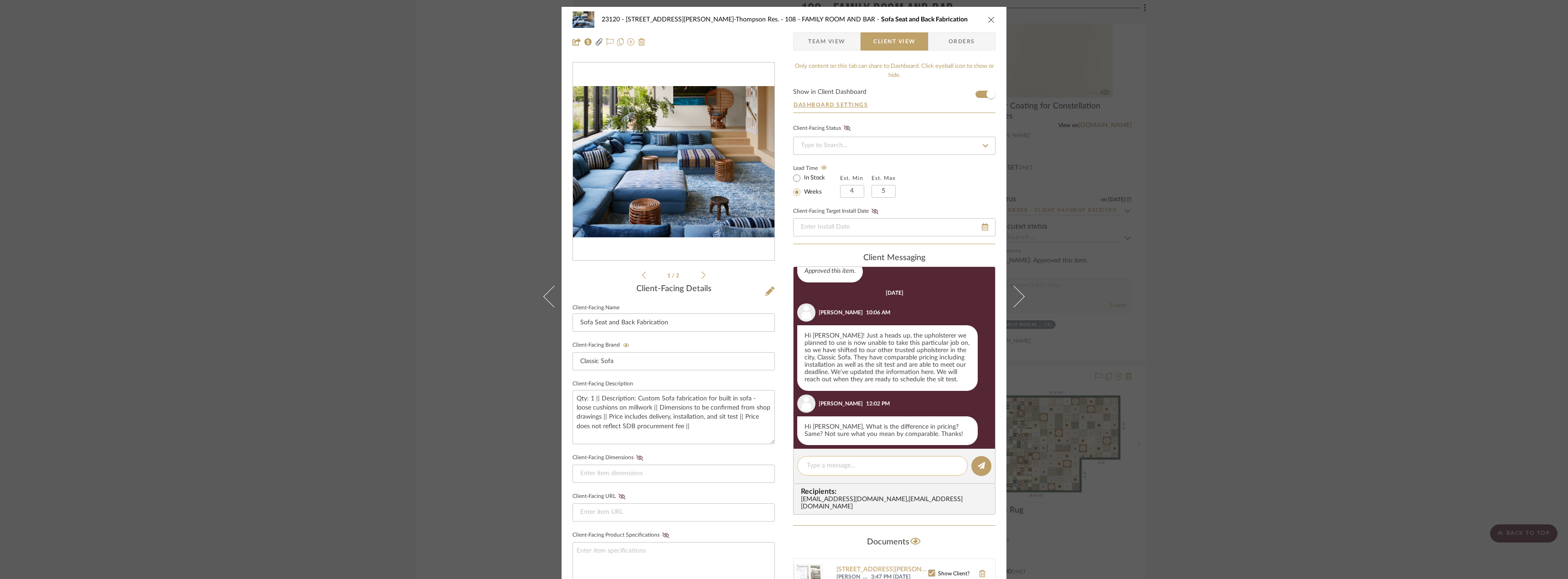
click at [866, 462] on textarea at bounding box center [882, 465] width 152 height 10
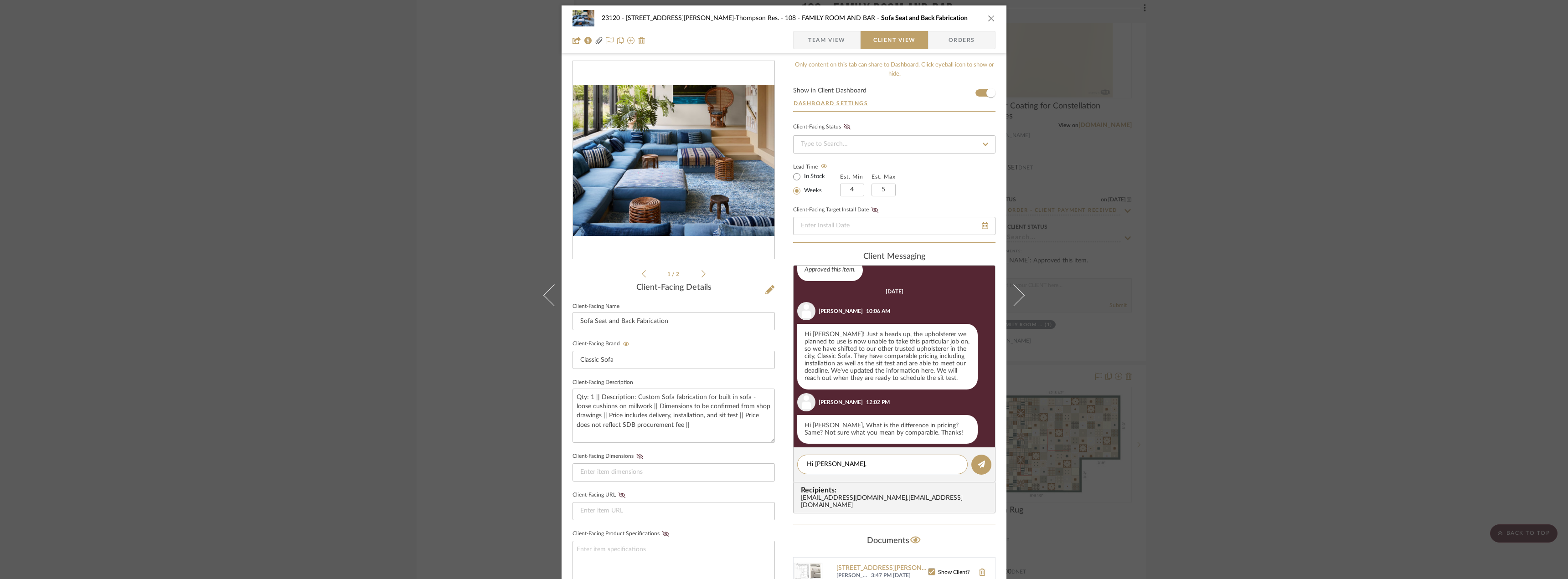
scroll to position [0, 0]
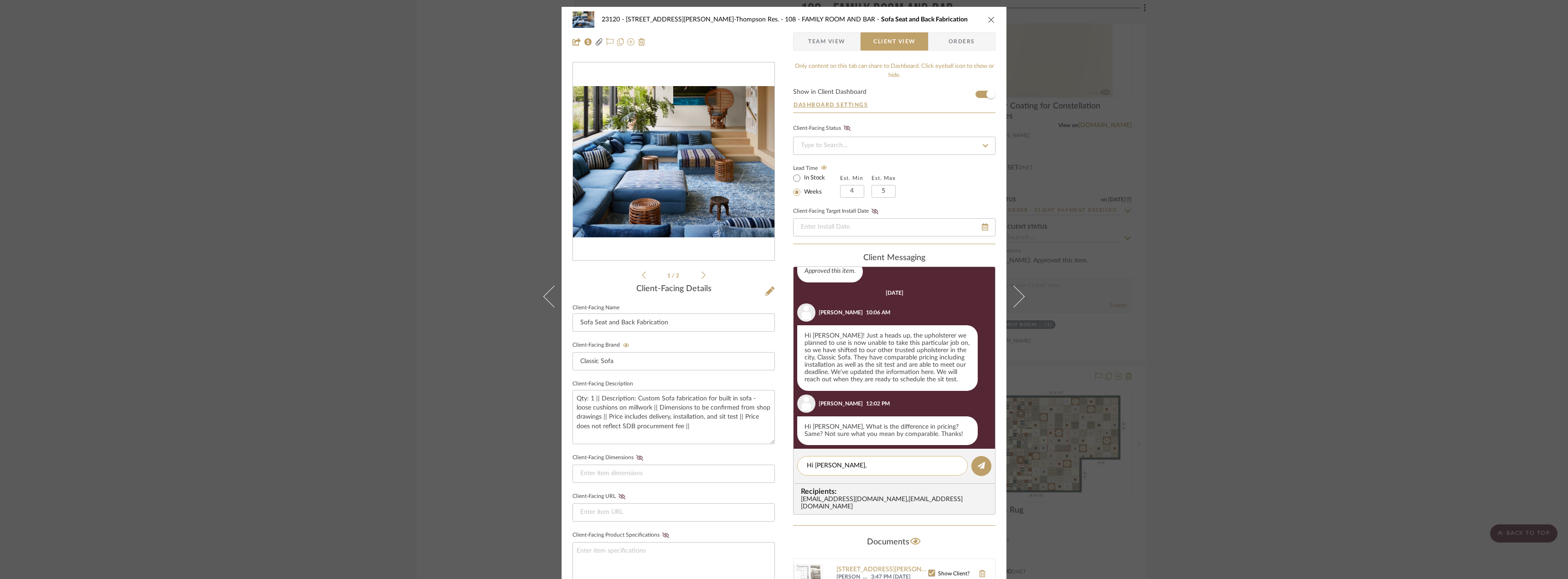
drag, startPoint x: 849, startPoint y: 462, endPoint x: 799, endPoint y: 462, distance: 50.0
click at [799, 462] on div "Hi Stephanie," at bounding box center [882, 465] width 171 height 20
type textarea "Hi Stephanie,"
click at [835, 45] on span "Team View" at bounding box center [826, 41] width 37 height 18
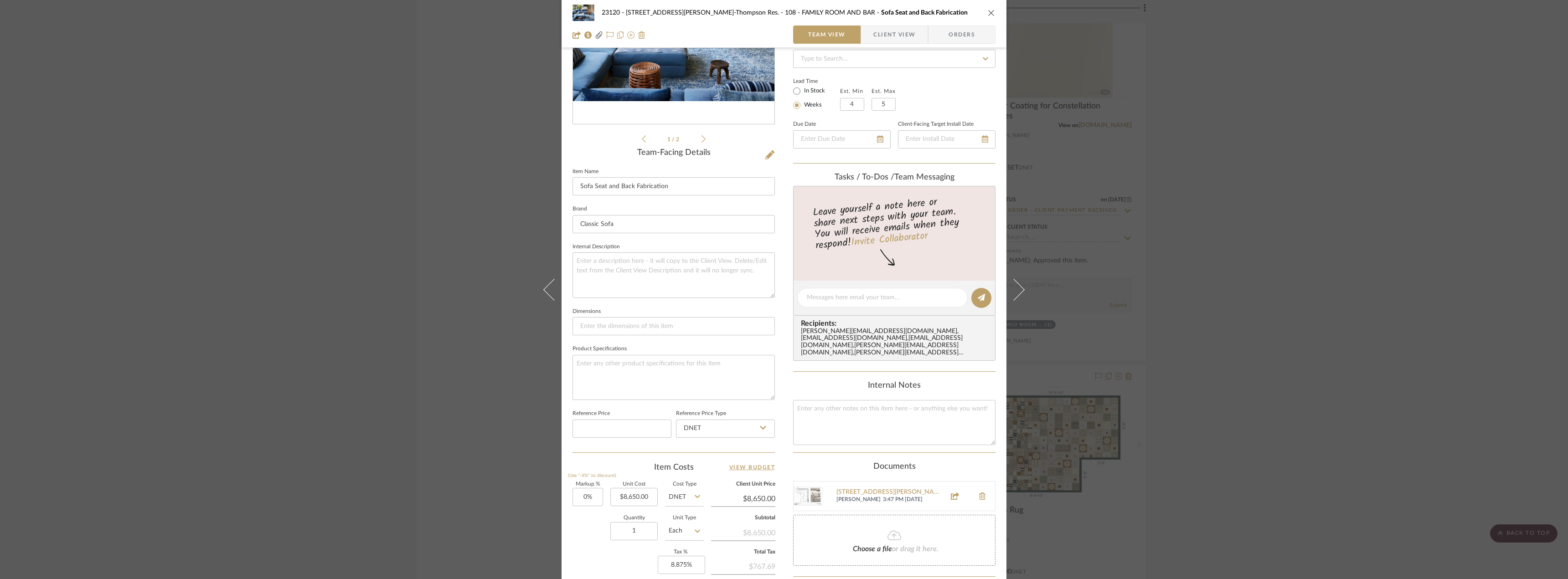
scroll to position [131, 0]
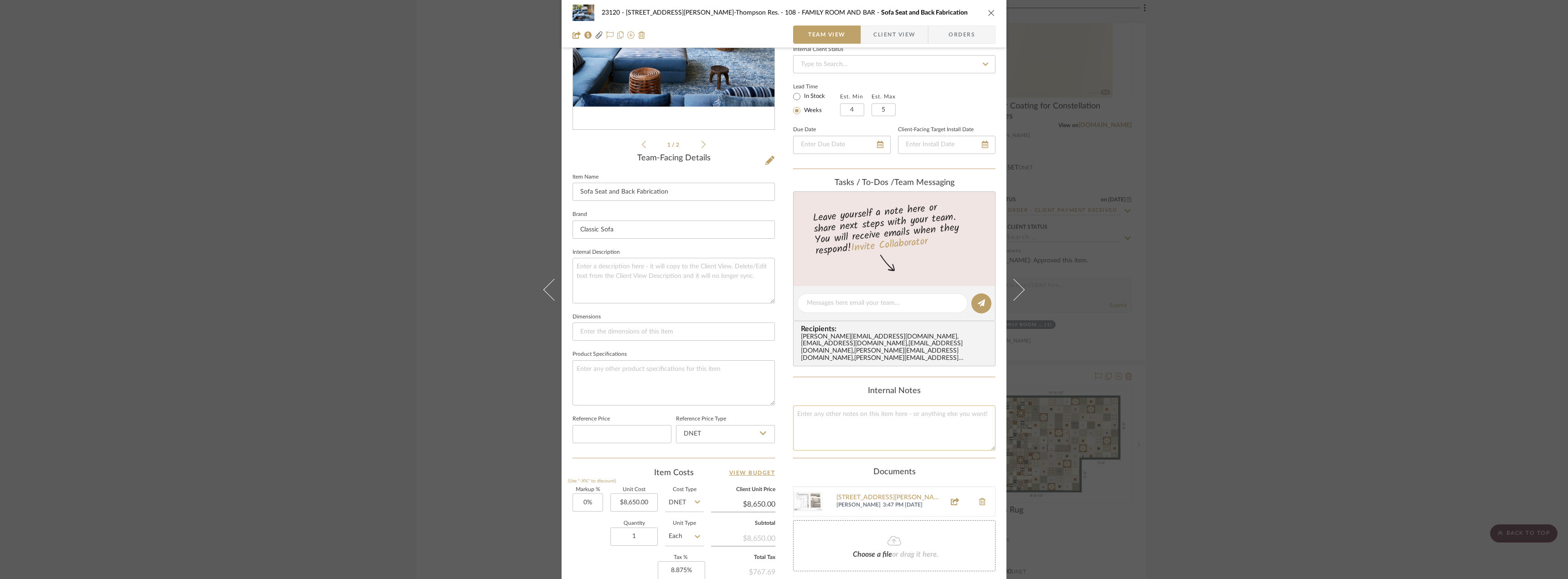
click at [856, 417] on textarea at bounding box center [894, 428] width 202 height 45
type textarea "previously approved price - $8,500"
click at [430, 143] on div "23120 - 239 Dean St, Unwin-Thompson Res. 108 - FAMILY ROOM AND BAR Sofa Seat an…" at bounding box center [784, 289] width 1568 height 579
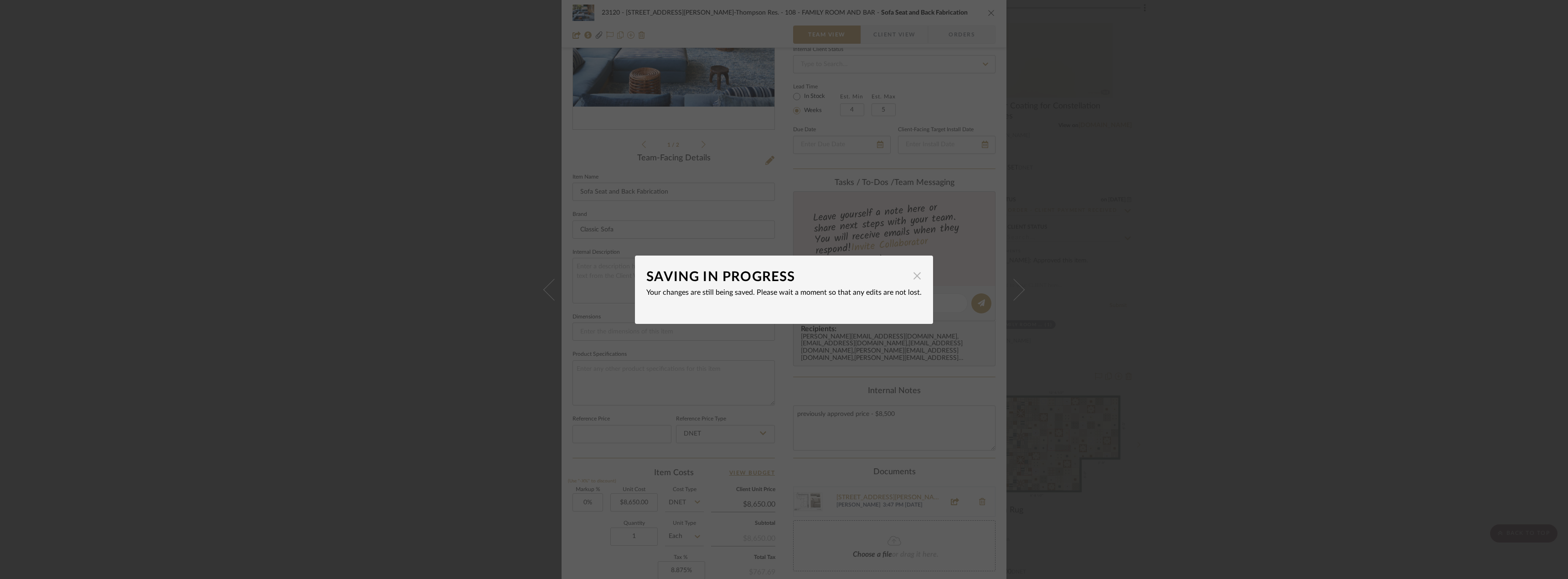
click at [912, 277] on span "button" at bounding box center [917, 276] width 18 height 18
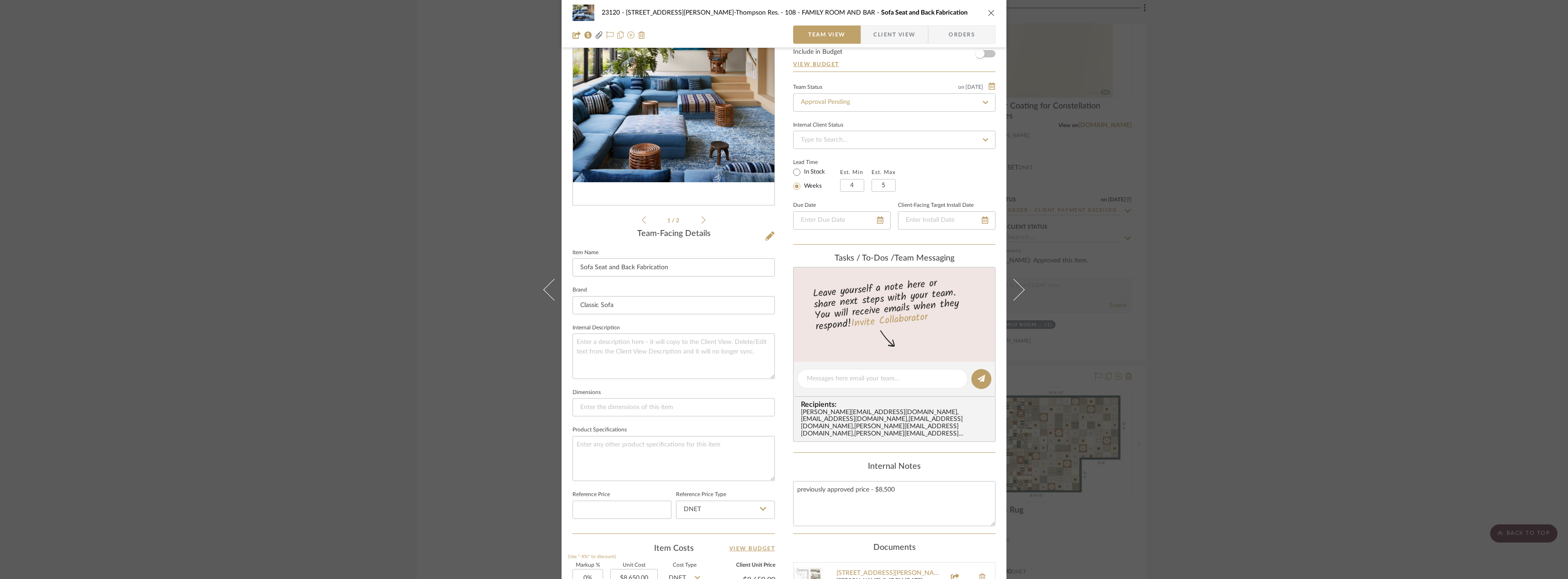
scroll to position [40, 0]
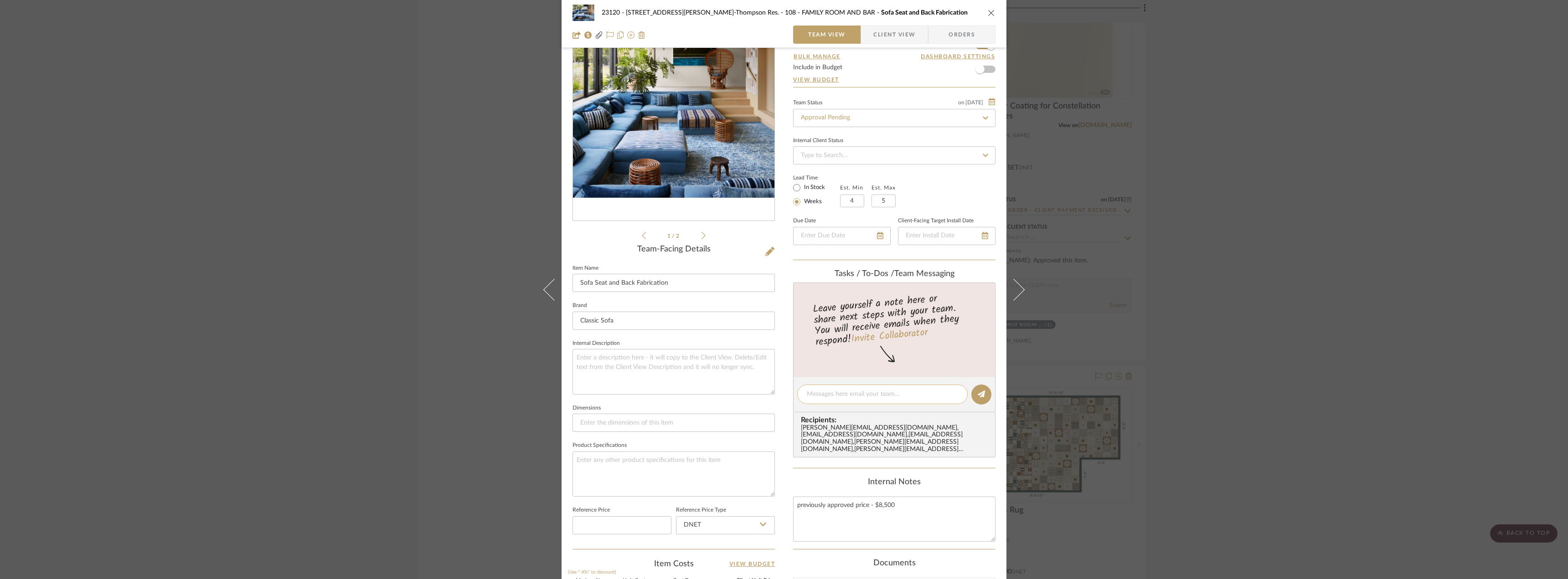
click at [859, 394] on textarea at bounding box center [882, 394] width 152 height 10
click at [866, 519] on textarea "previously approved price - $8,500" at bounding box center [894, 519] width 202 height 45
click at [903, 499] on textarea "previously approved price - $8,500" at bounding box center [894, 519] width 202 height 45
click at [887, 497] on textarea "previously approved price - $8,500" at bounding box center [894, 519] width 202 height 45
click at [885, 498] on textarea "previously approved price - $8,500" at bounding box center [894, 519] width 202 height 45
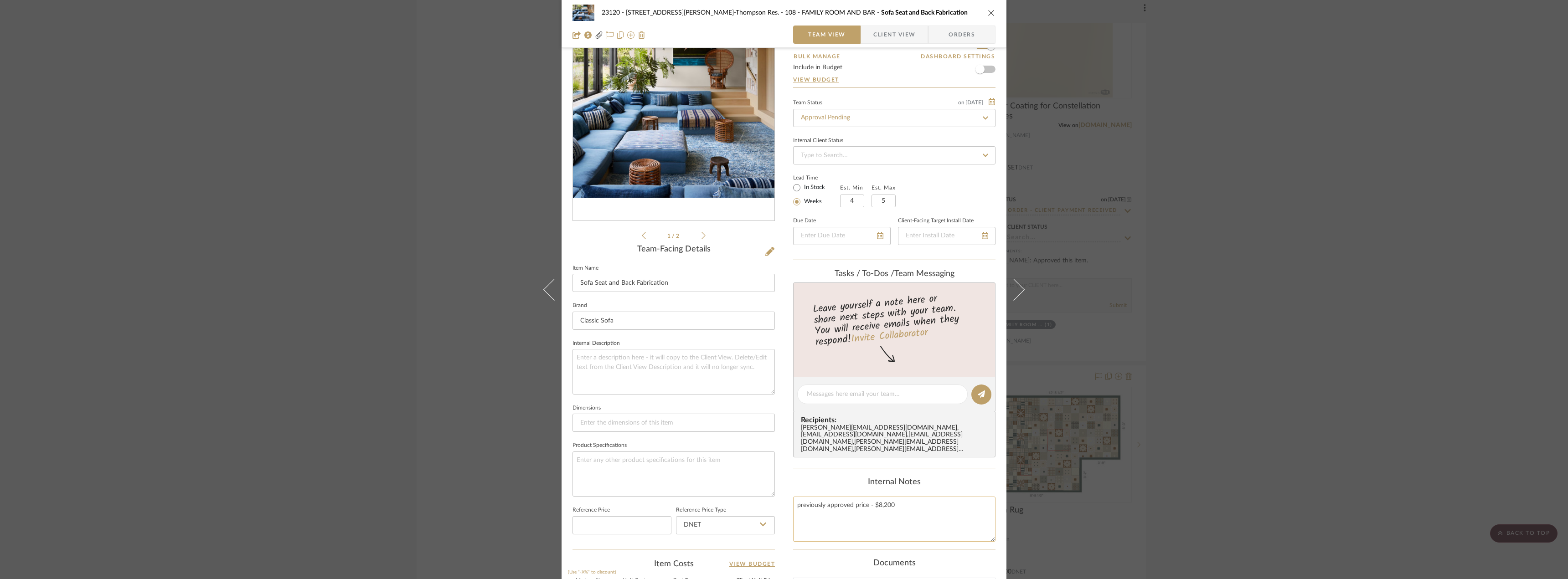
click at [893, 500] on textarea "previously approved price - $8,200" at bounding box center [894, 519] width 202 height 45
type textarea "previously approved price - $8,200"
click at [842, 389] on div at bounding box center [882, 394] width 171 height 20
type textarea "Hi Stephanie, the"
drag, startPoint x: 858, startPoint y: 398, endPoint x: 752, endPoint y: 398, distance: 106.0
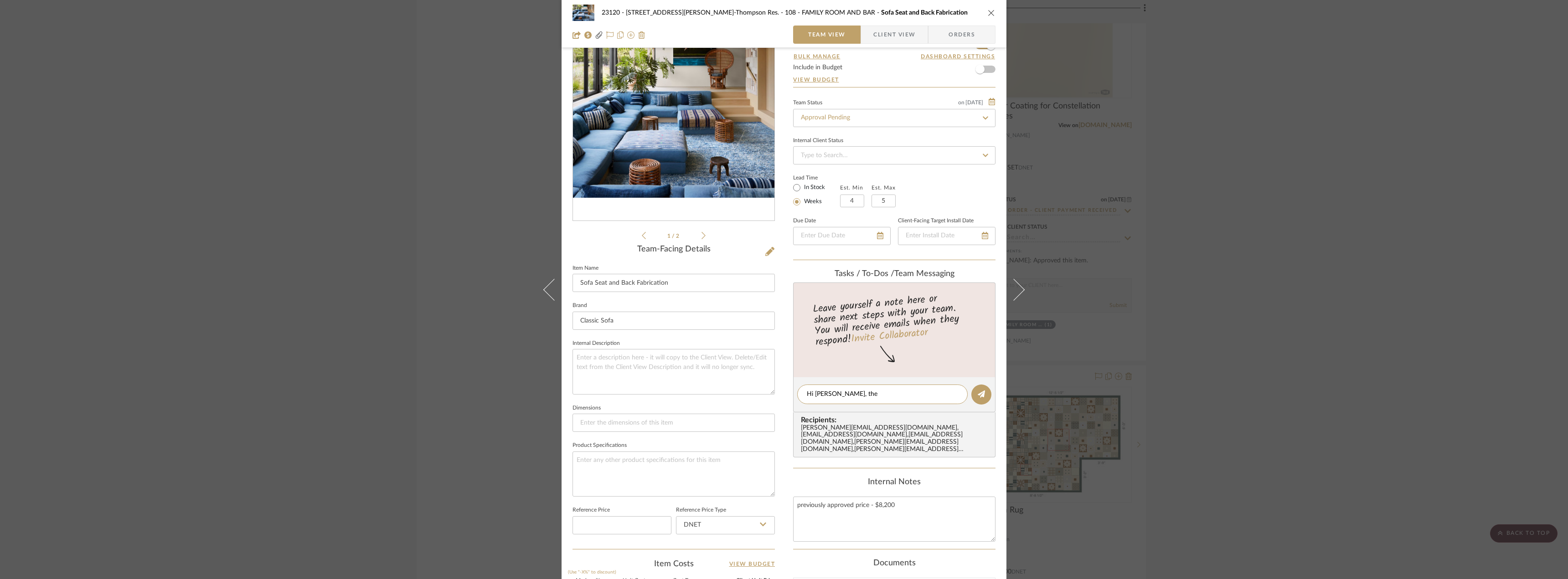
click at [752, 398] on div "23120 - 239 Dean St, Unwin-Thompson Res. 108 - FAMILY ROOM AND BAR Sofa Seat an…" at bounding box center [783, 387] width 445 height 840
click at [890, 28] on span "Client View" at bounding box center [894, 34] width 42 height 18
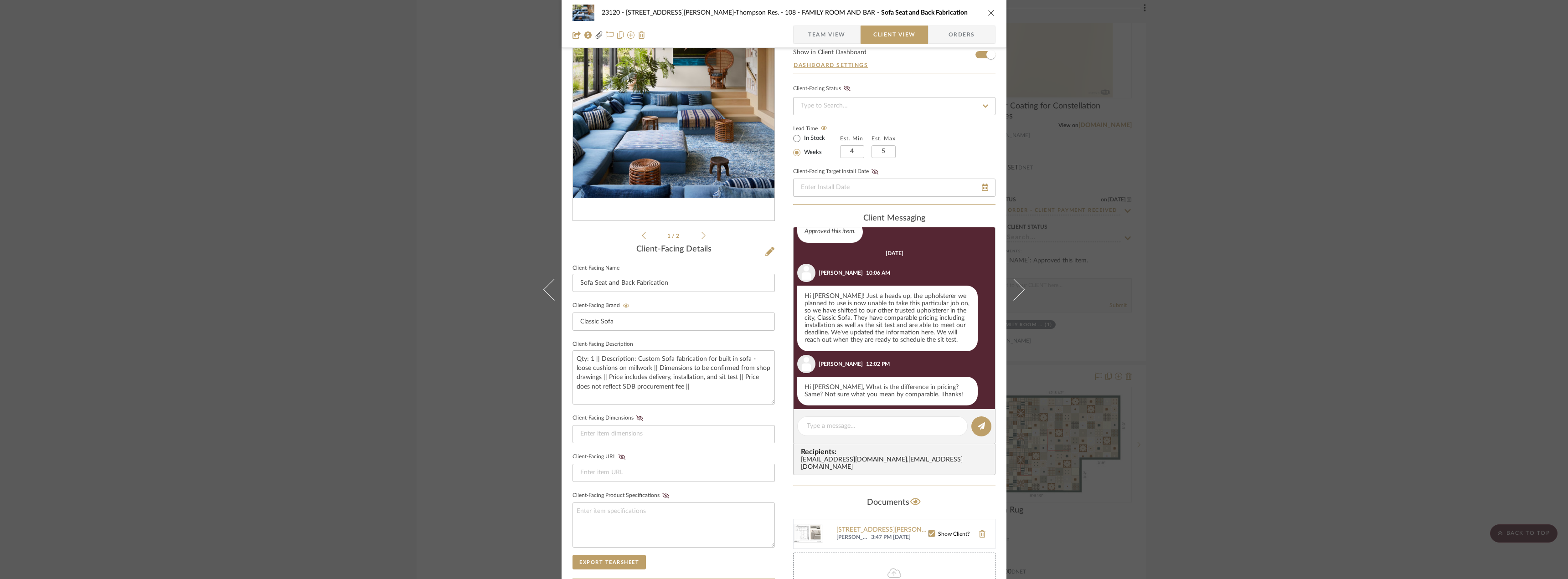
scroll to position [85, 0]
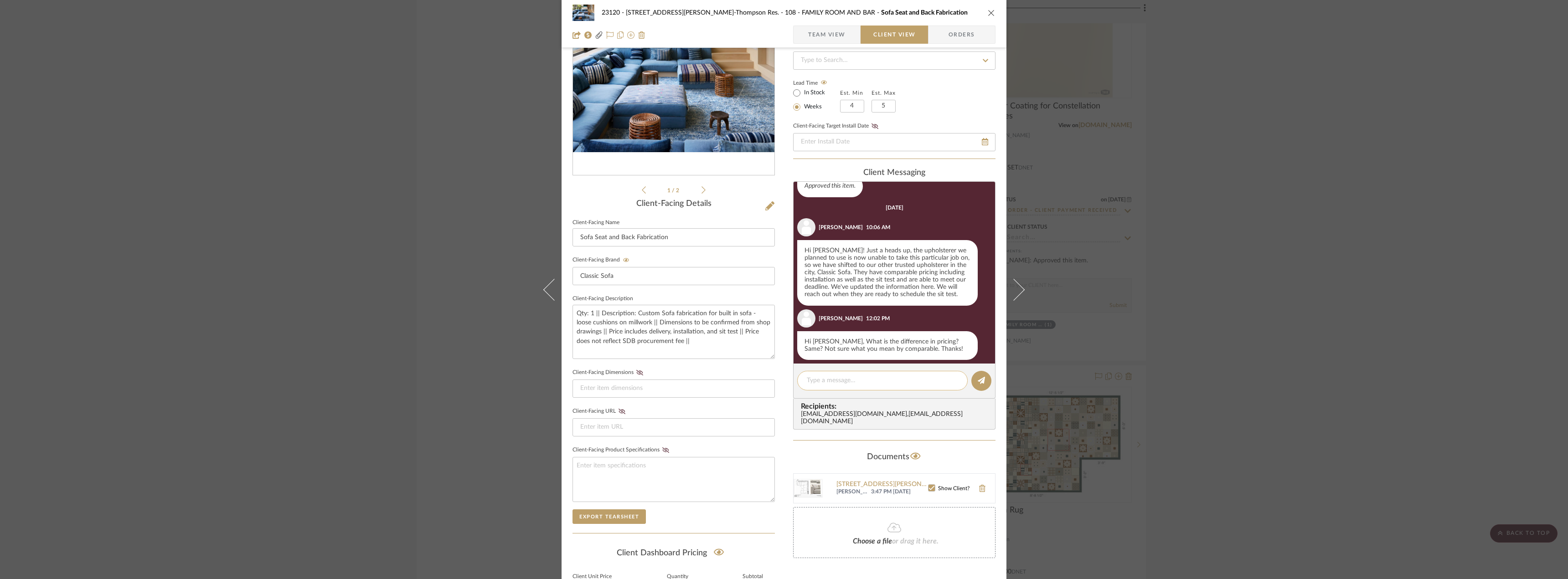
click at [837, 381] on textarea at bounding box center [882, 381] width 152 height 10
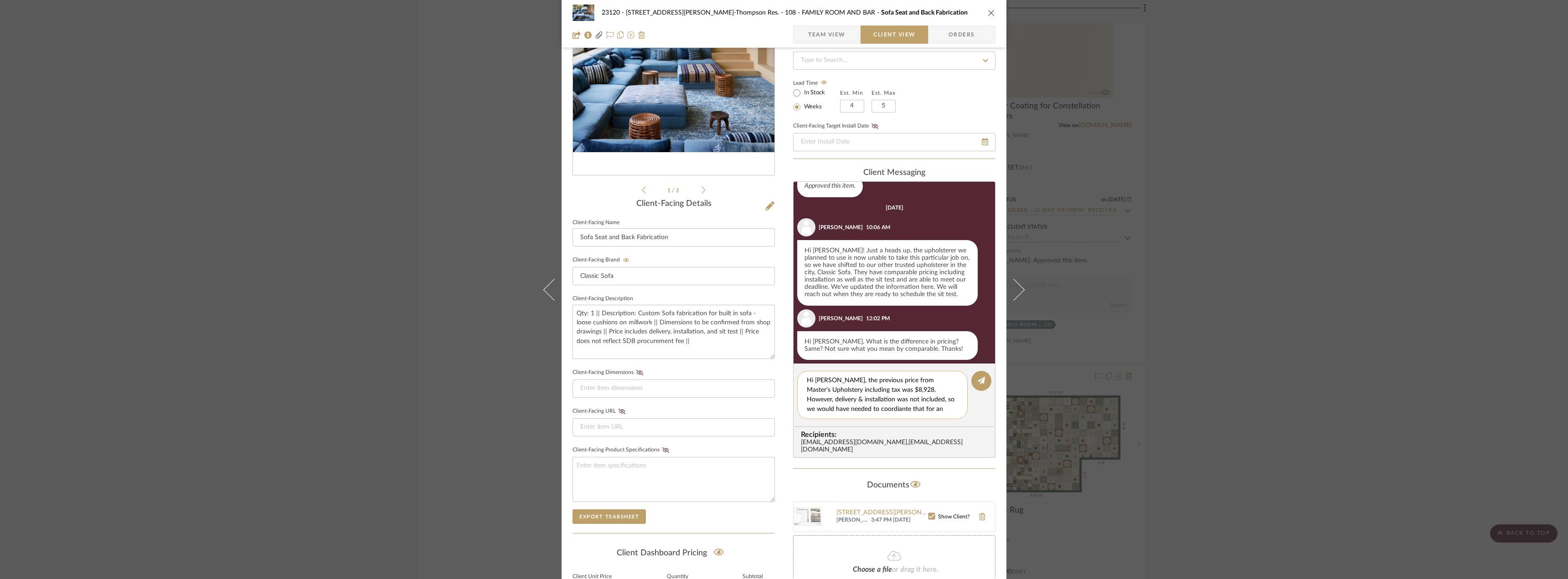
scroll to position [8, 0]
click at [890, 396] on textarea "Hi Stephanie, the previous price from Master's Upholstery including tax was $8,…" at bounding box center [885, 395] width 158 height 38
click at [887, 400] on textarea "Hi Stephanie, the previous price from Master's Upholstery including tax was $8,…" at bounding box center [885, 395] width 158 height 38
click at [832, 411] on textarea "Hi Stephanie, the previous price from Master's Upholstery including tax was $8,…" at bounding box center [885, 395] width 158 height 38
click at [903, 408] on textarea "Hi Stephanie, the previous price from Master's Upholstery including tax was $8,…" at bounding box center [885, 395] width 158 height 38
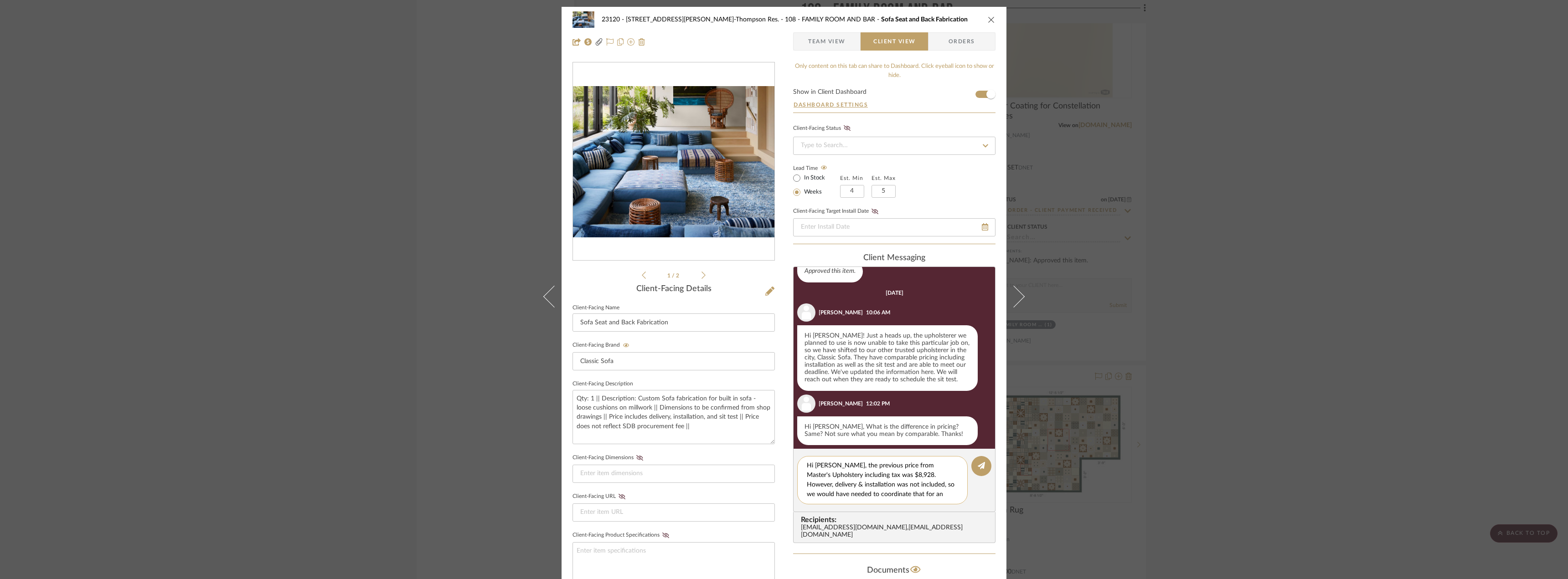
scroll to position [19, 0]
click at [909, 493] on textarea "Hi Stephanie, the previous price from Master's Upholstery including tax was $8,…" at bounding box center [885, 480] width 158 height 38
click at [937, 495] on textarea "Hi Stephanie, the previous price from Master's Upholstery including tax was $8,…" at bounding box center [885, 480] width 158 height 38
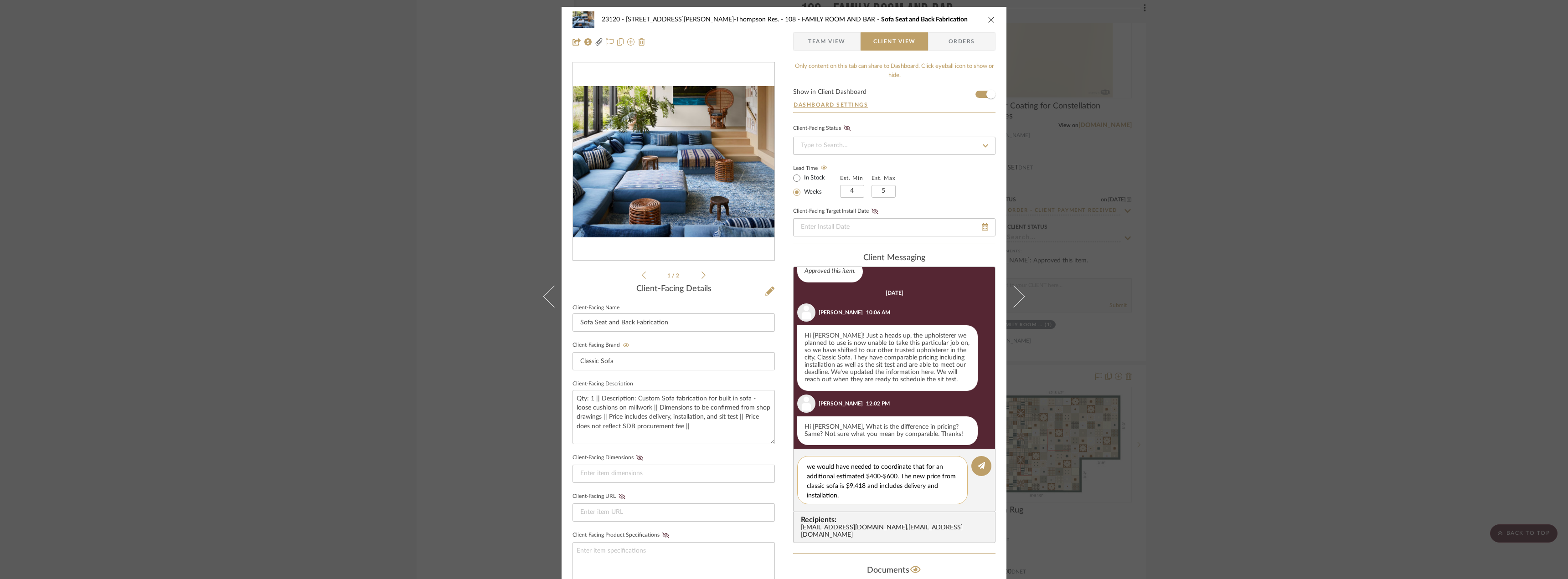
click at [851, 486] on textarea "Hi Stephanie, the previous price from Master's Upholstery including tax was $8,…" at bounding box center [885, 480] width 158 height 38
click at [871, 493] on textarea "Hi Stephanie, the previous price from Master's Upholstery including tax was $8,…" at bounding box center [885, 480] width 158 height 38
click at [858, 490] on textarea "Hi Stephanie, the previous price from Master's Upholstery including tax was $8,…" at bounding box center [885, 480] width 158 height 38
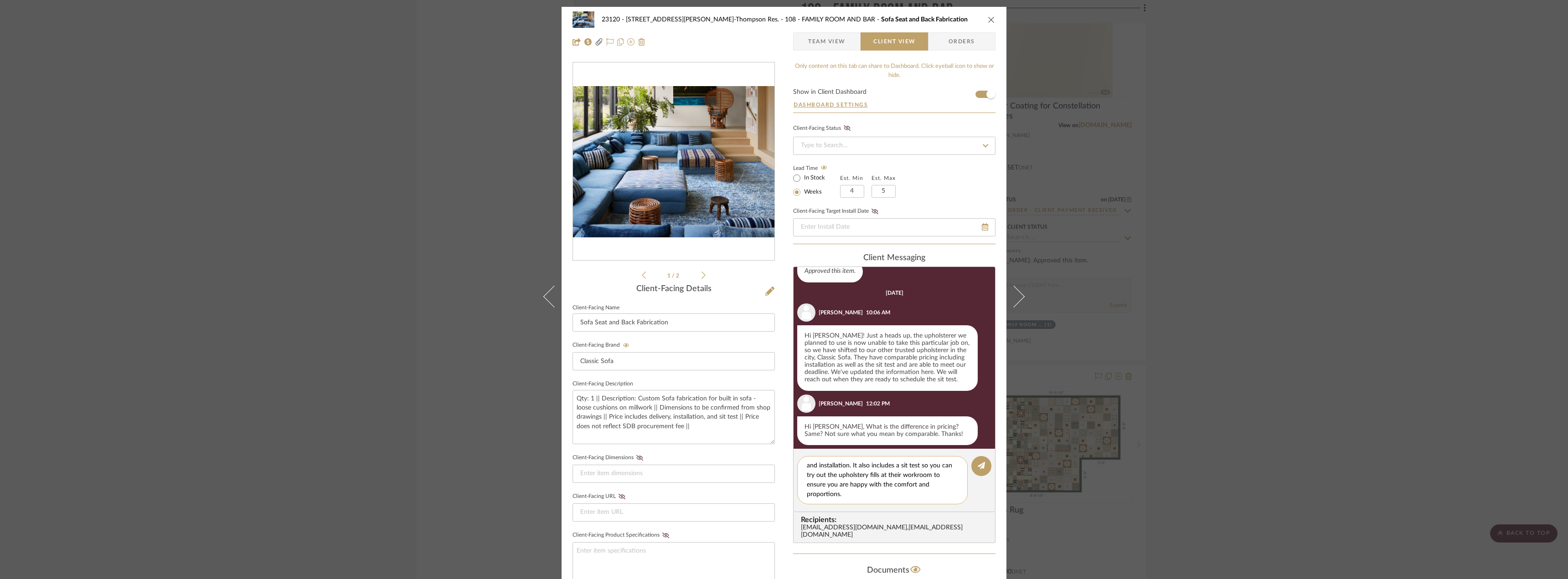
click at [909, 493] on textarea "Hi Stephanie, the previous price from Master's Upholstery including tax was $8,…" at bounding box center [885, 480] width 158 height 38
click at [905, 465] on textarea "Hi Stephanie, the previous price from Master's Upholstery including tax was $8,…" at bounding box center [885, 480] width 158 height 38
type textarea "Hi Stephanie, the previous price from Master's Upholstery including tax was $8,…"
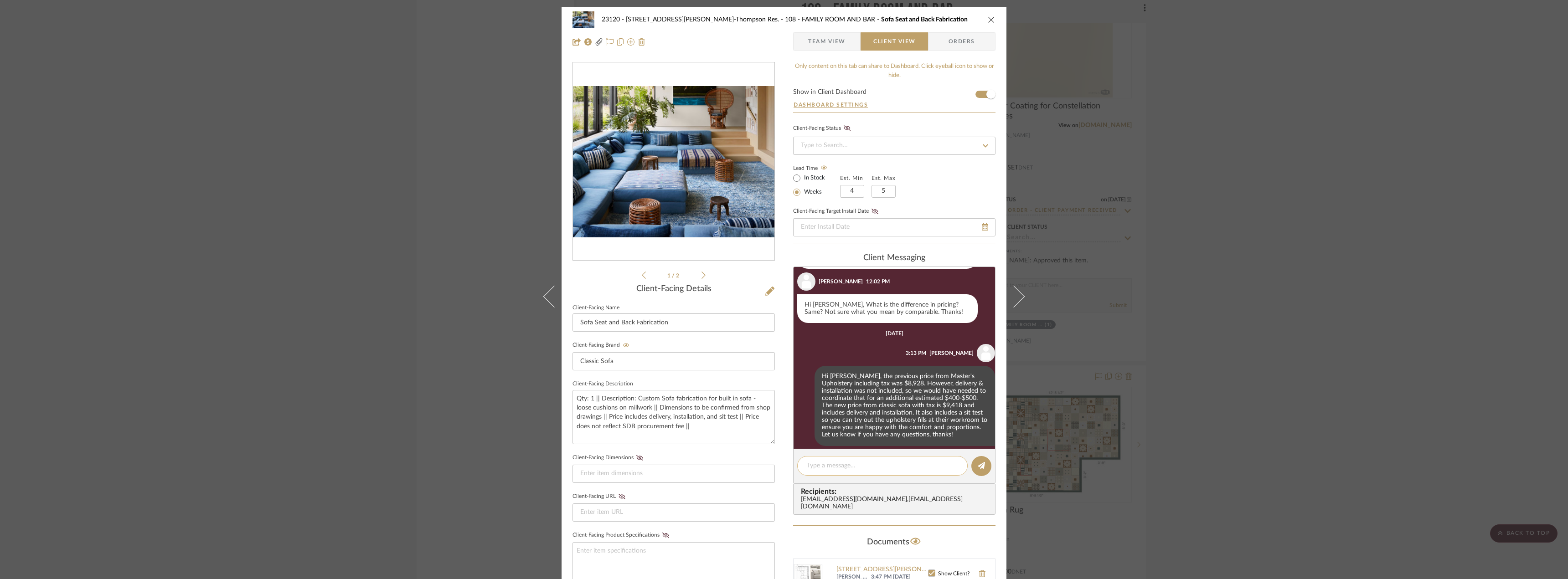
scroll to position [400, 0]
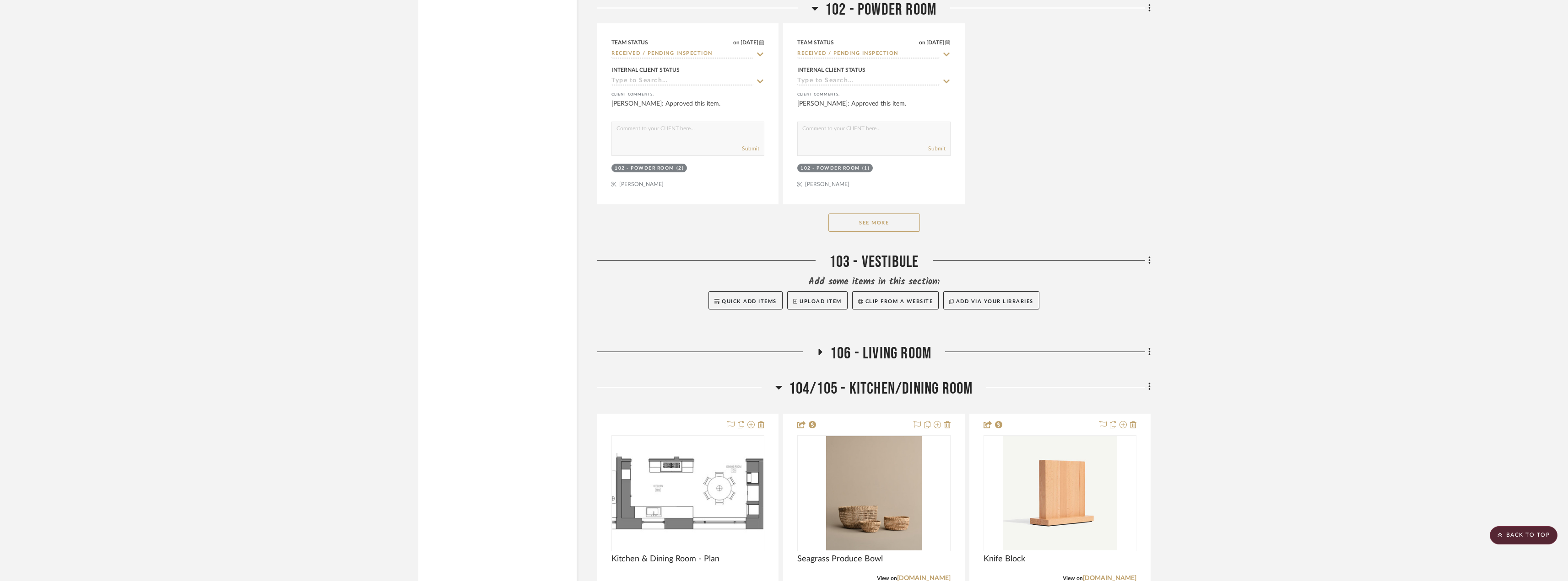
scroll to position [3521, 0]
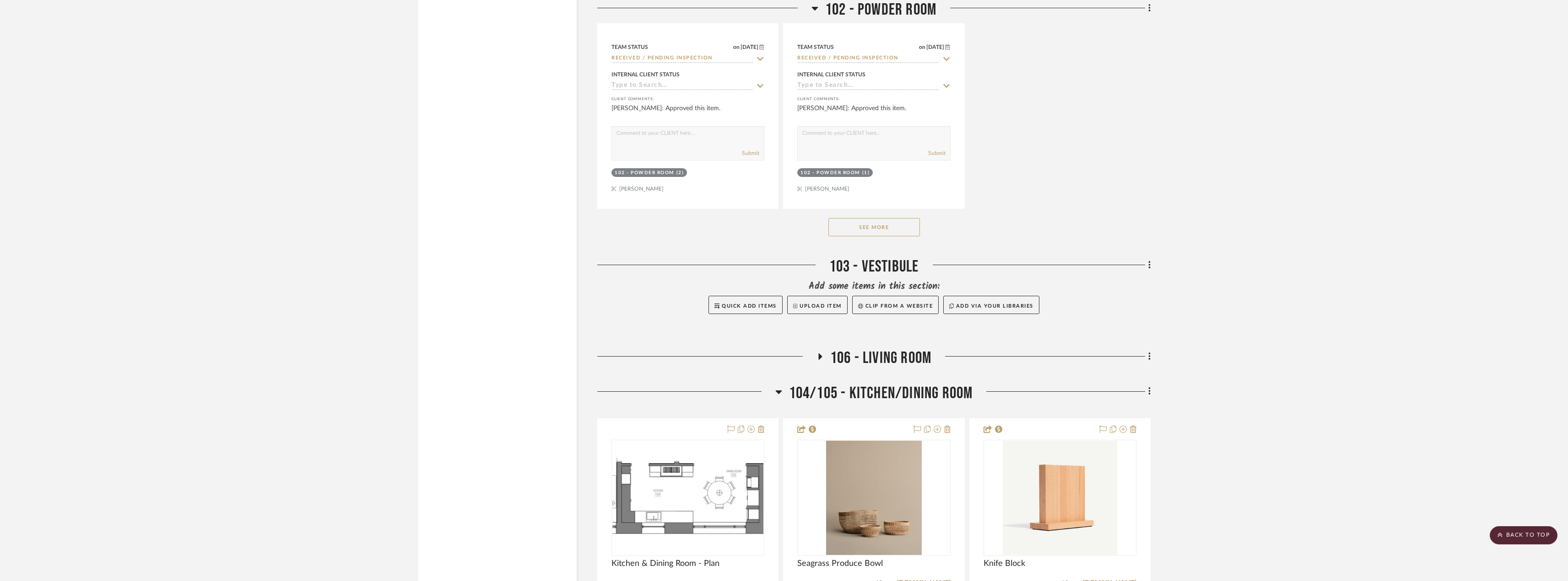
click at [804, 394] on span "104/105 - Kitchen/Dining Room" at bounding box center [881, 393] width 184 height 20
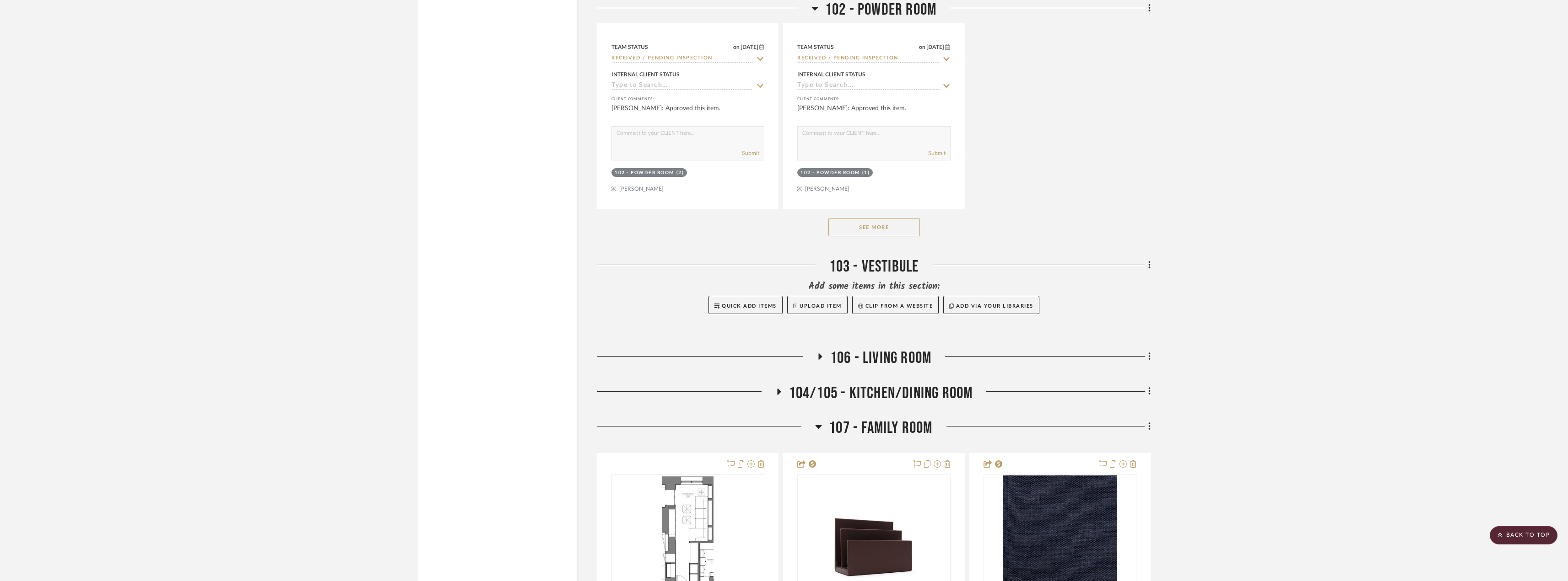
click at [849, 349] on span "106 - Living Room" at bounding box center [881, 358] width 101 height 20
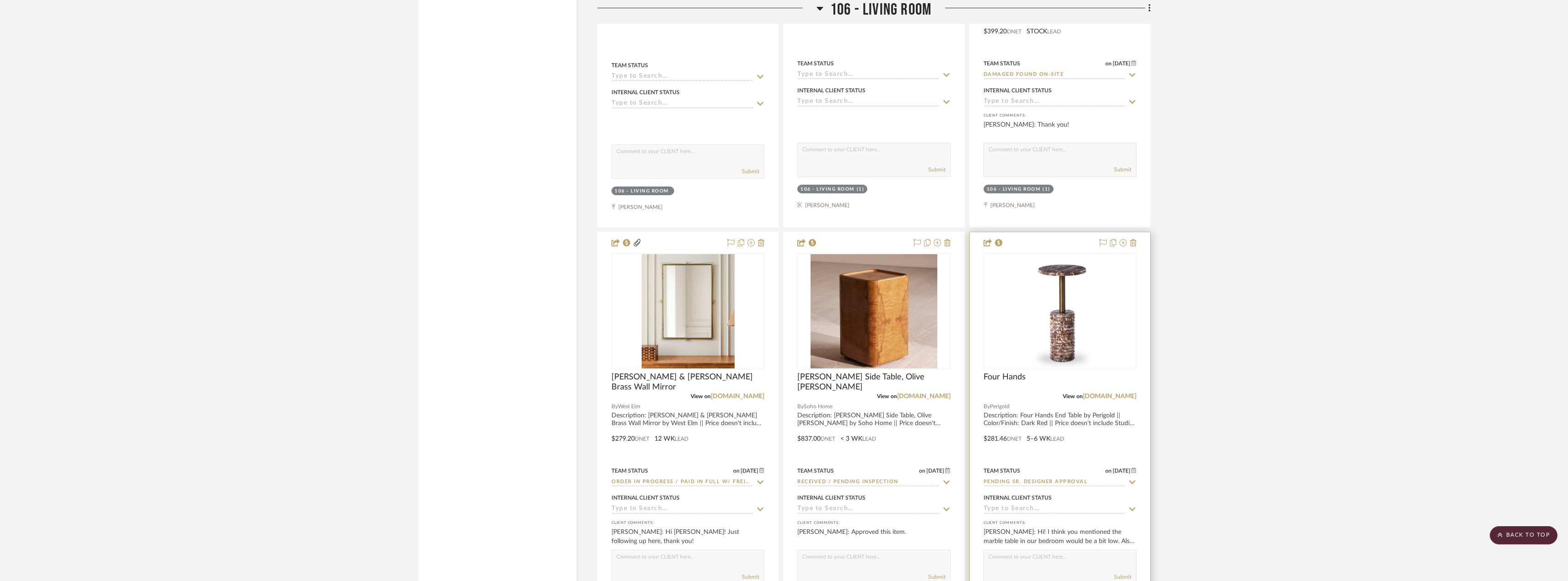
scroll to position [4115, 0]
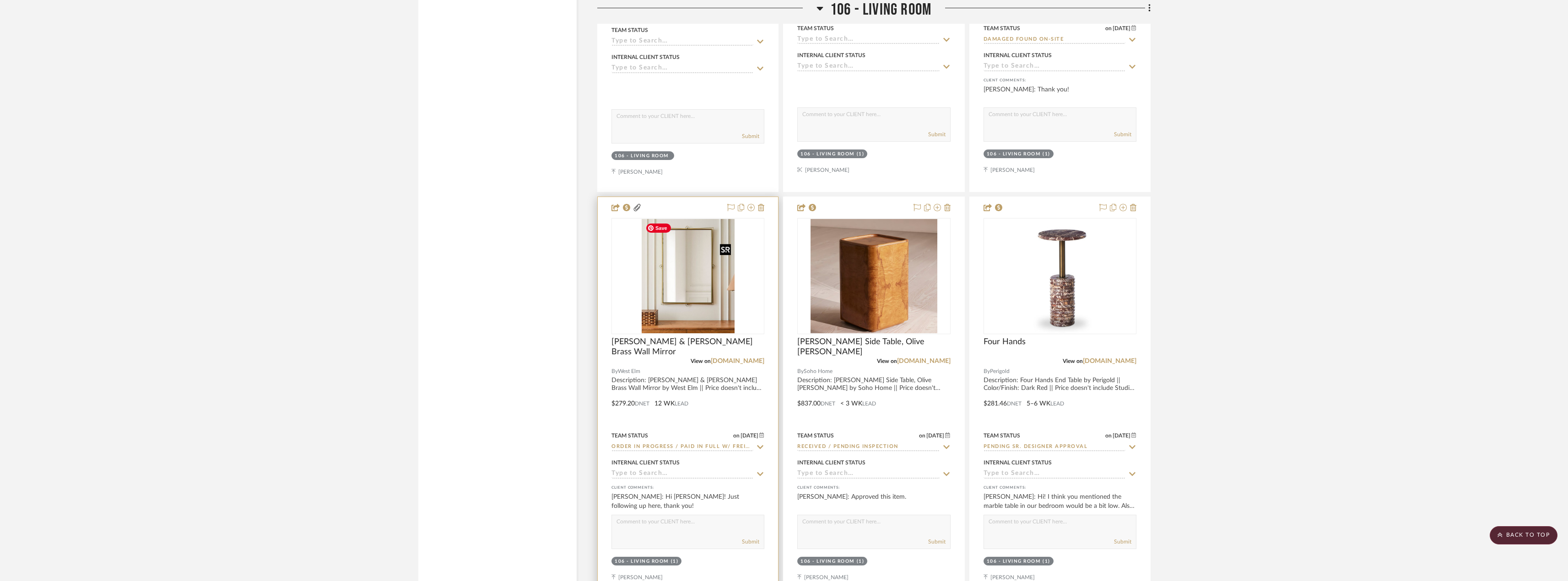
click at [0, 0] on img at bounding box center [0, 0] width 0 height 0
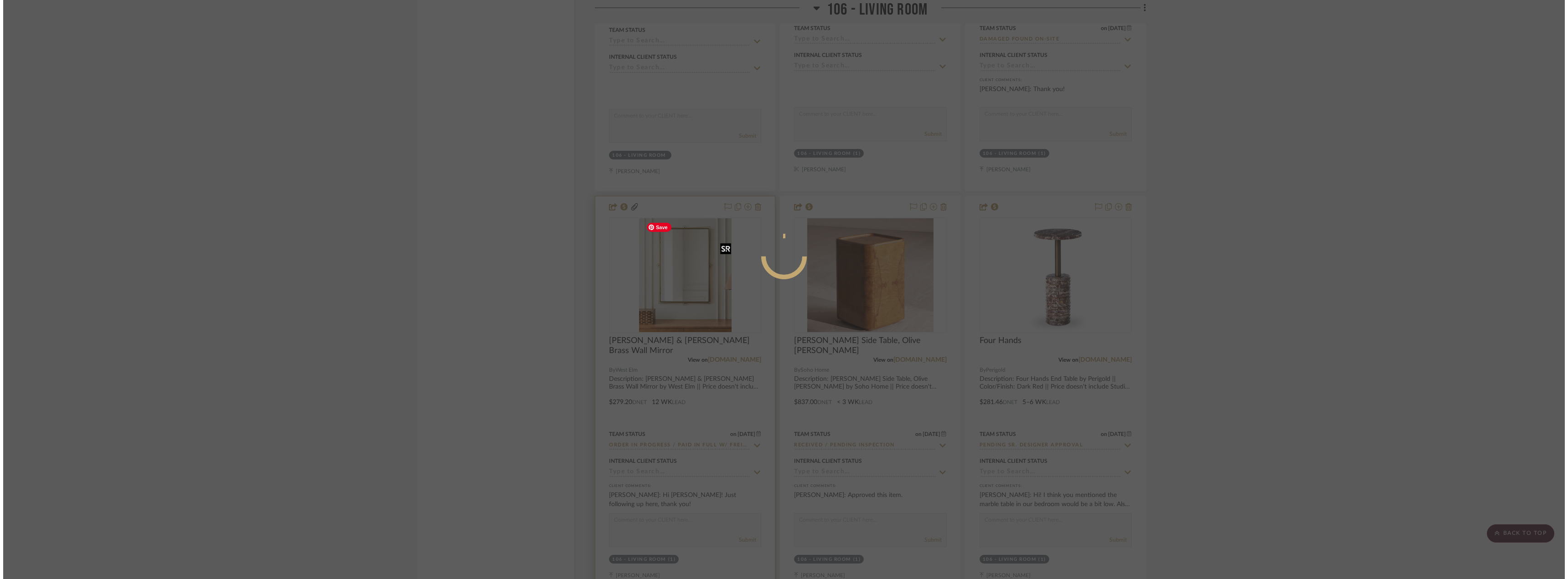
scroll to position [0, 0]
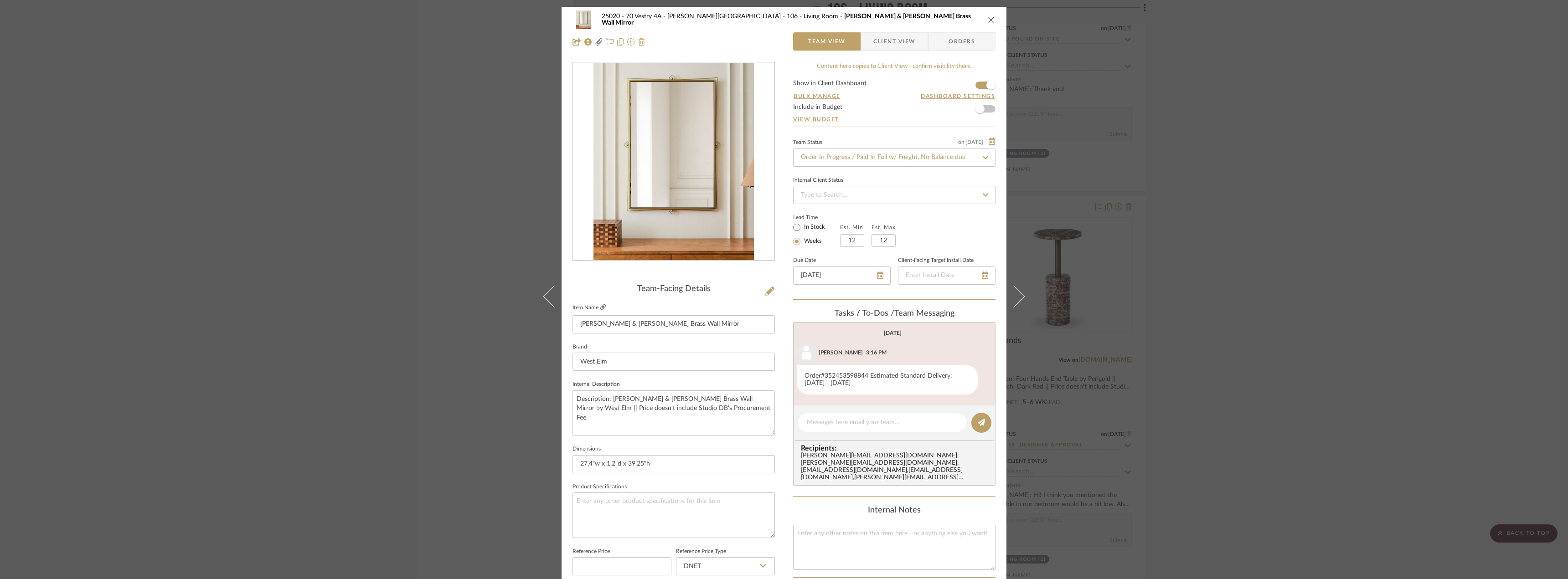
click at [601, 309] on icon at bounding box center [603, 307] width 6 height 6
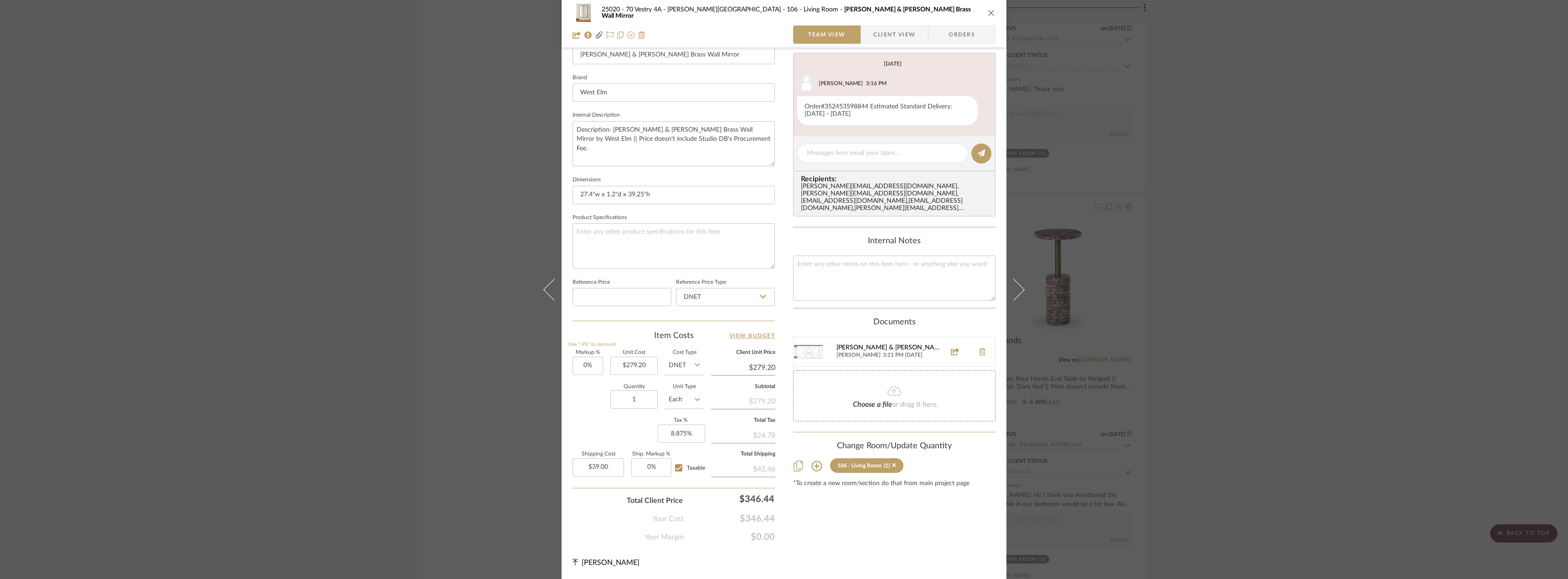
click at [894, 344] on div "[PERSON_NAME] & [PERSON_NAME] Brass Wall Mirror Elevation.png" at bounding box center [889, 348] width 104 height 7
